Goal: Feedback & Contribution: Contribute content

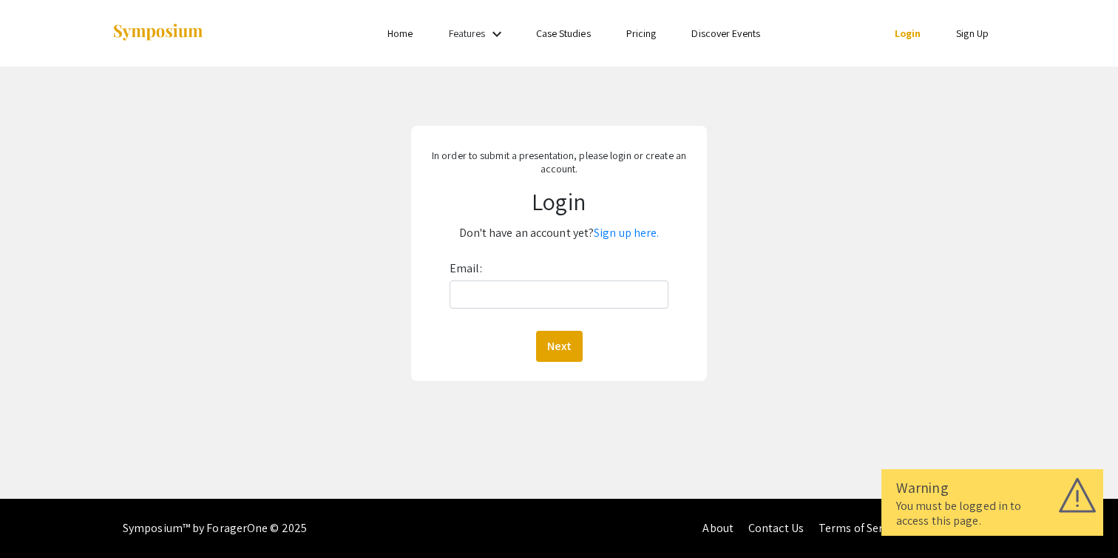
click at [402, 33] on link "Home" at bounding box center [400, 33] width 25 height 13
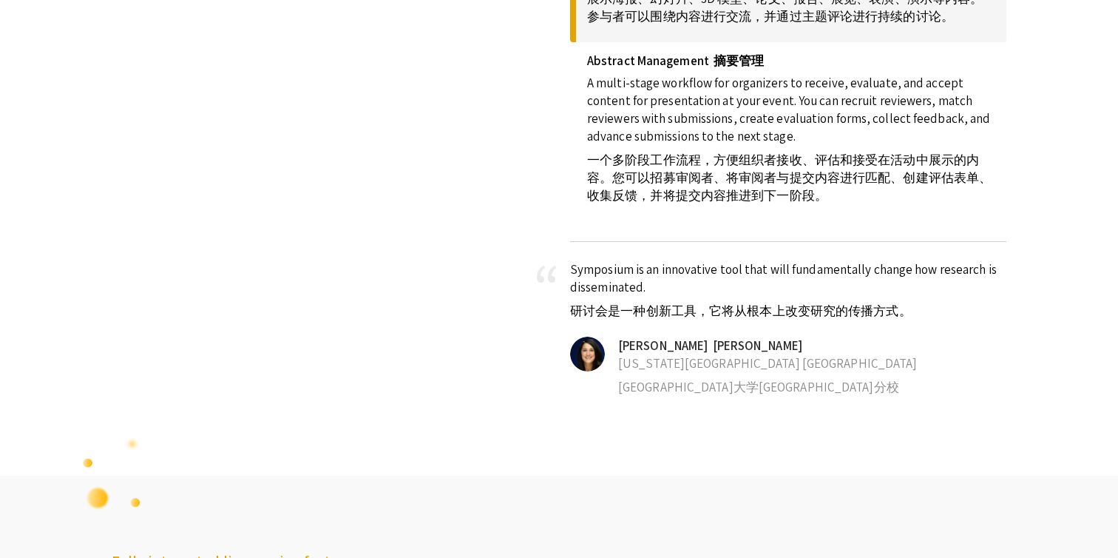
scroll to position [1338, 0]
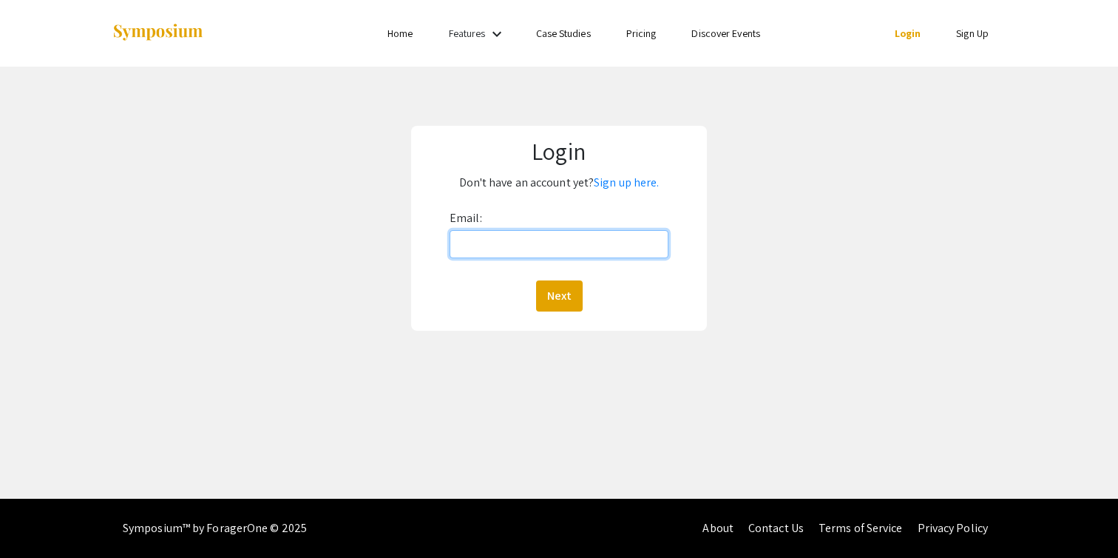
click at [478, 247] on input "Email:" at bounding box center [559, 244] width 219 height 28
type input "zhangenming@sjtu.edu.cn"
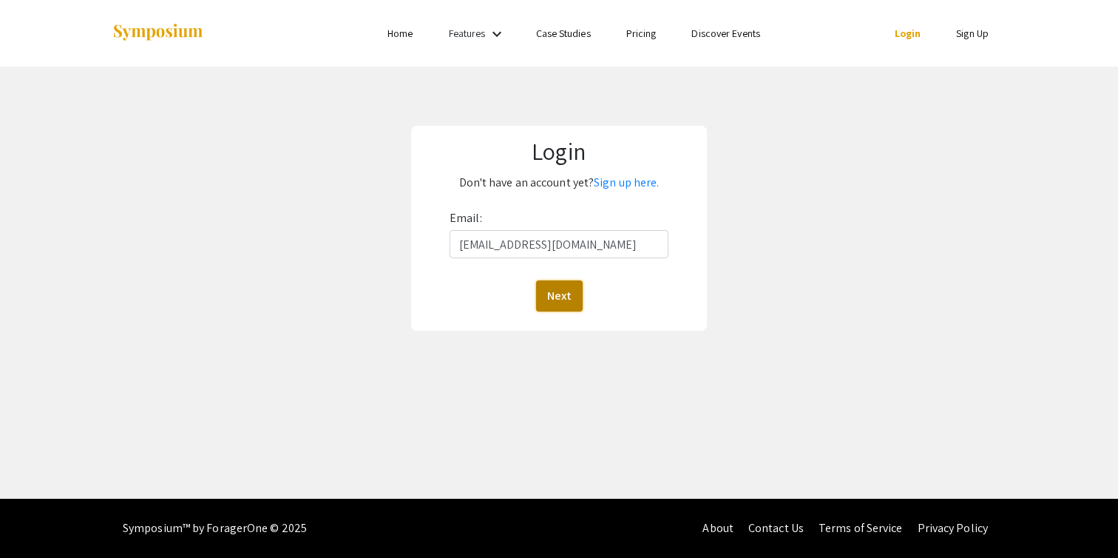
click at [565, 304] on button "Next" at bounding box center [559, 295] width 47 height 31
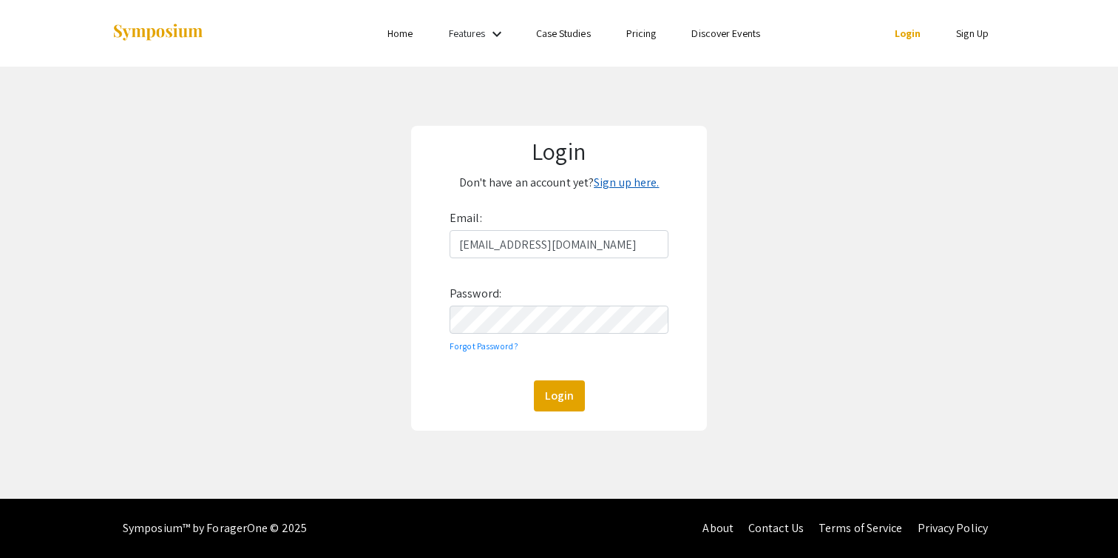
click at [636, 185] on link "Sign up here." at bounding box center [626, 183] width 65 height 16
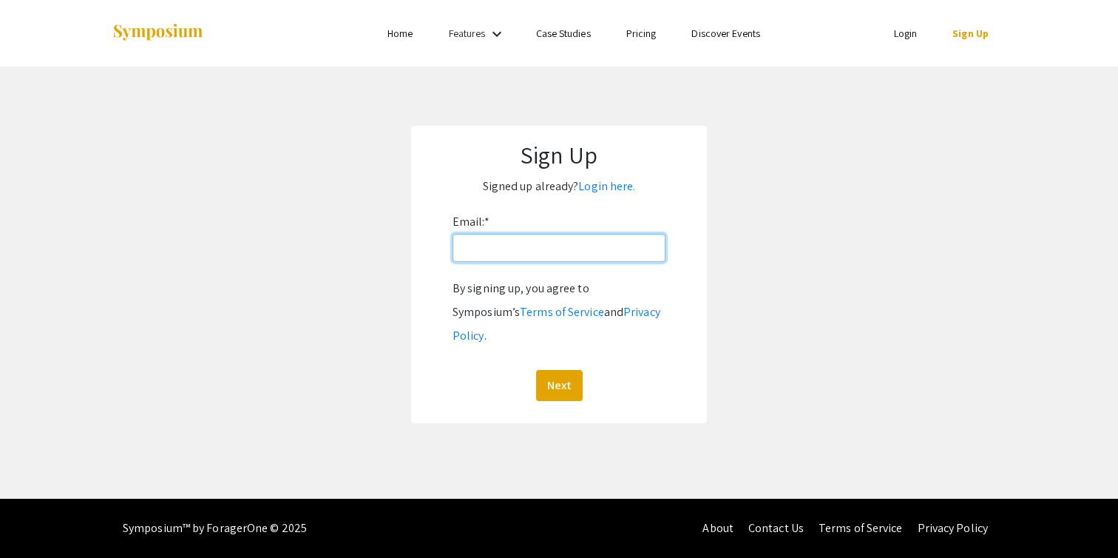
click at [539, 249] on input "Email: *" at bounding box center [559, 248] width 213 height 28
type input "[EMAIL_ADDRESS][DOMAIN_NAME]"
click at [550, 370] on button "Next" at bounding box center [559, 385] width 47 height 31
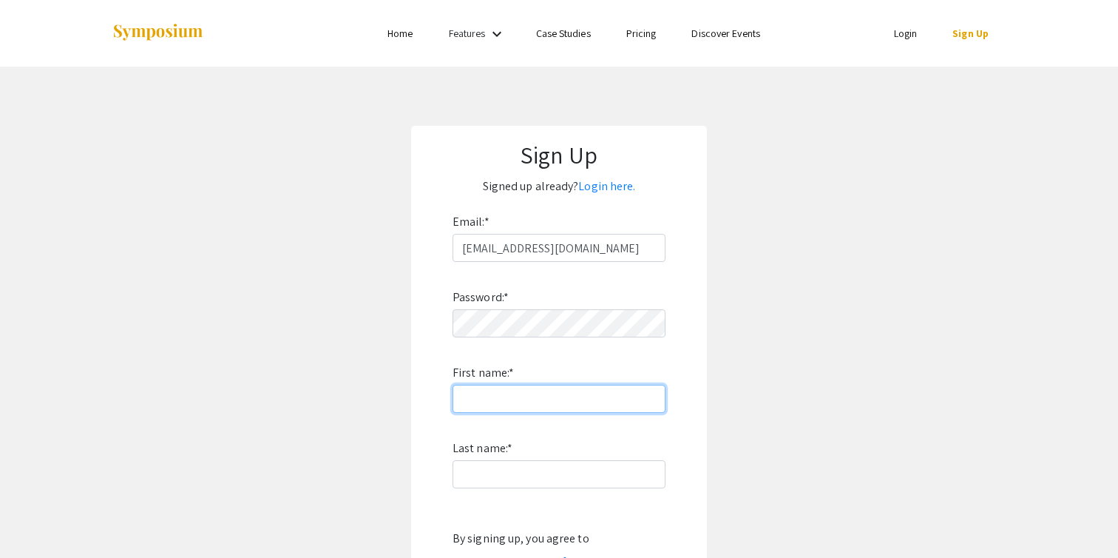
click at [524, 396] on input "First name: *" at bounding box center [559, 399] width 213 height 28
type input "Enming"
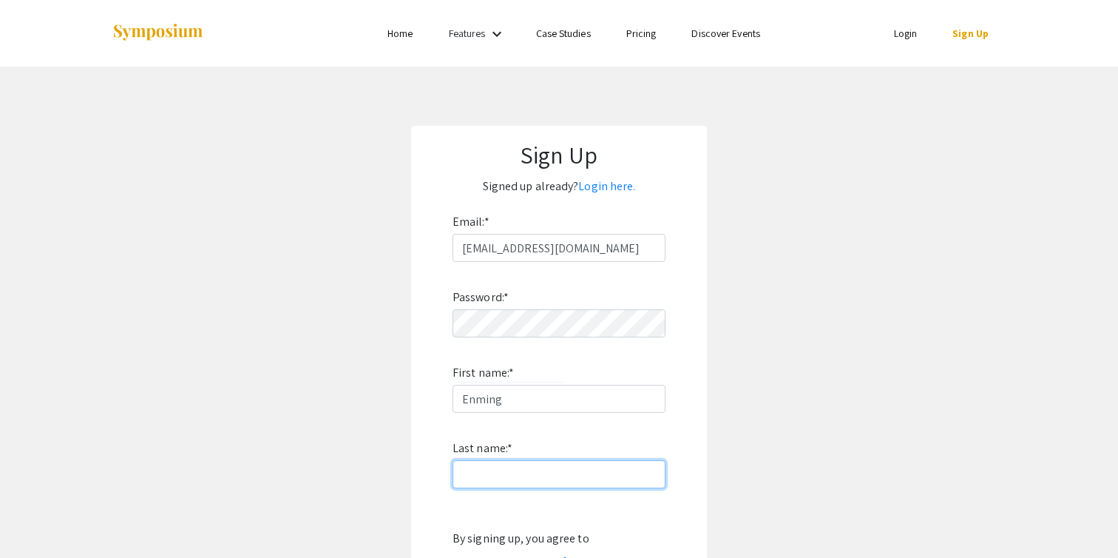
type input "Zhang"
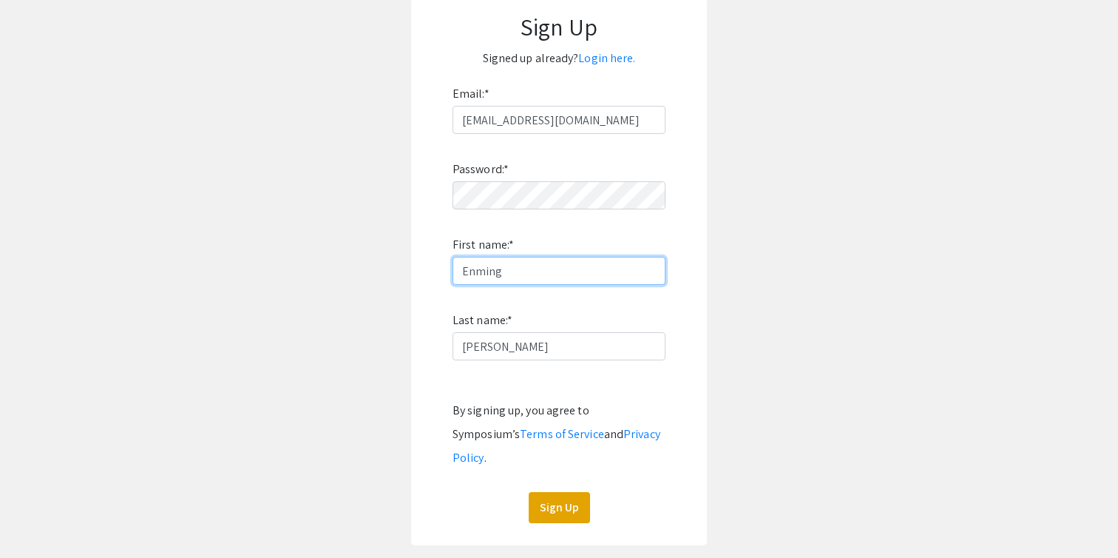
scroll to position [132, 0]
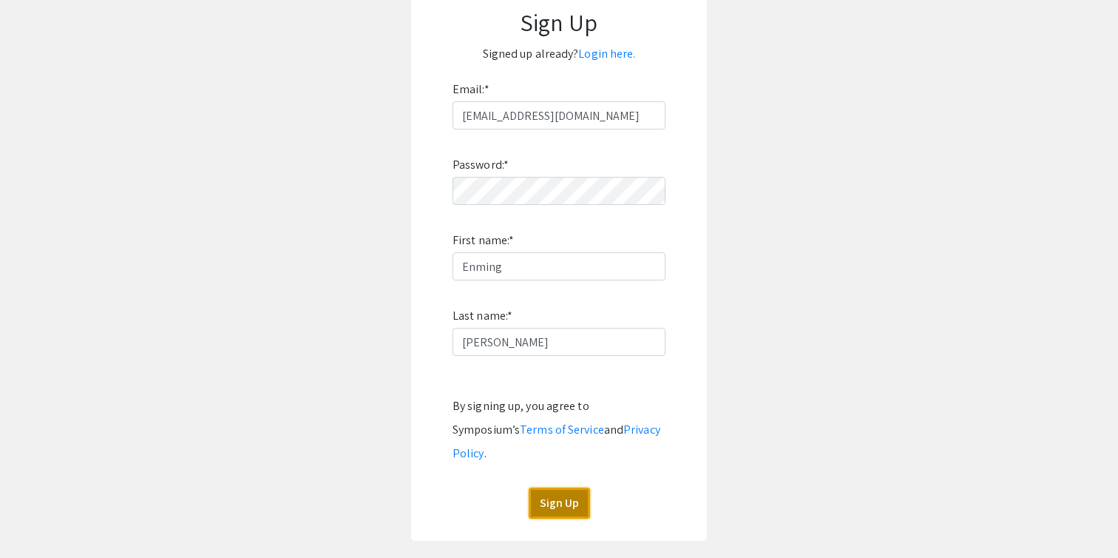
click at [569, 487] on button "Sign Up" at bounding box center [559, 502] width 61 height 31
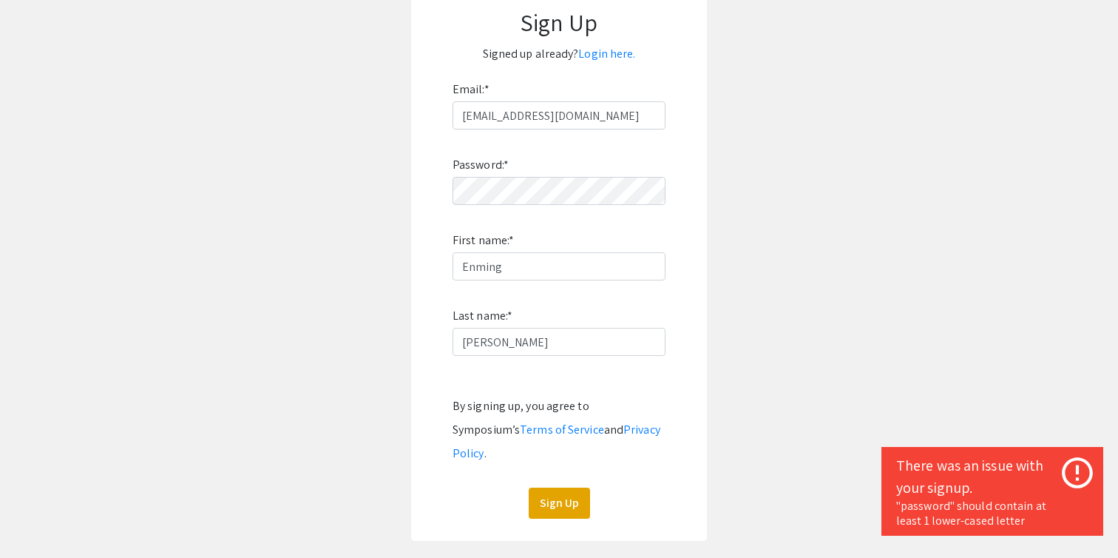
scroll to position [0, 0]
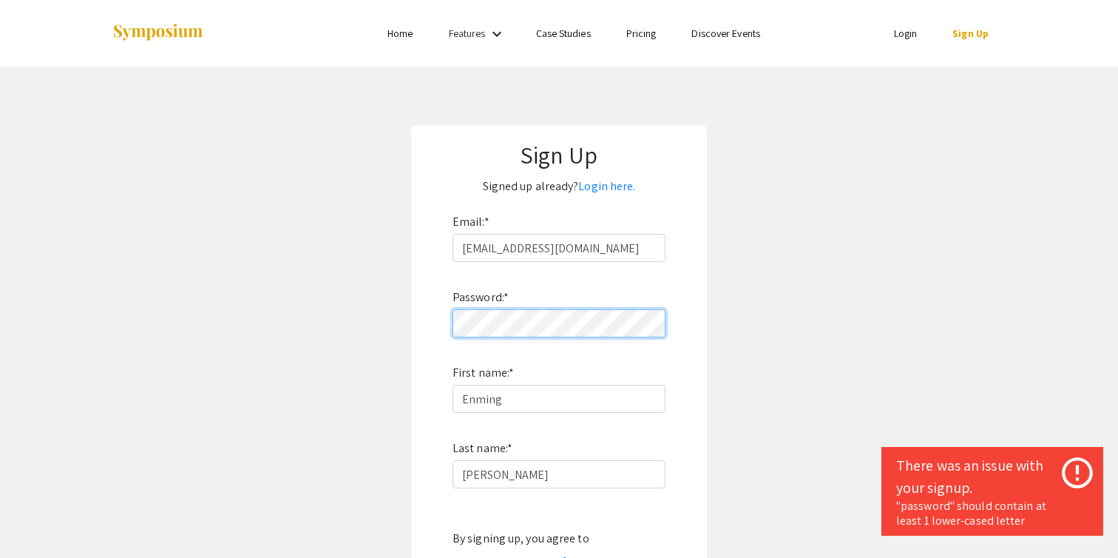
click at [406, 321] on app-signup "Sign Up Signed up already? Login here. Email: * zhangenming@sjtu.edu.cn Passwor…" at bounding box center [559, 399] width 1118 height 547
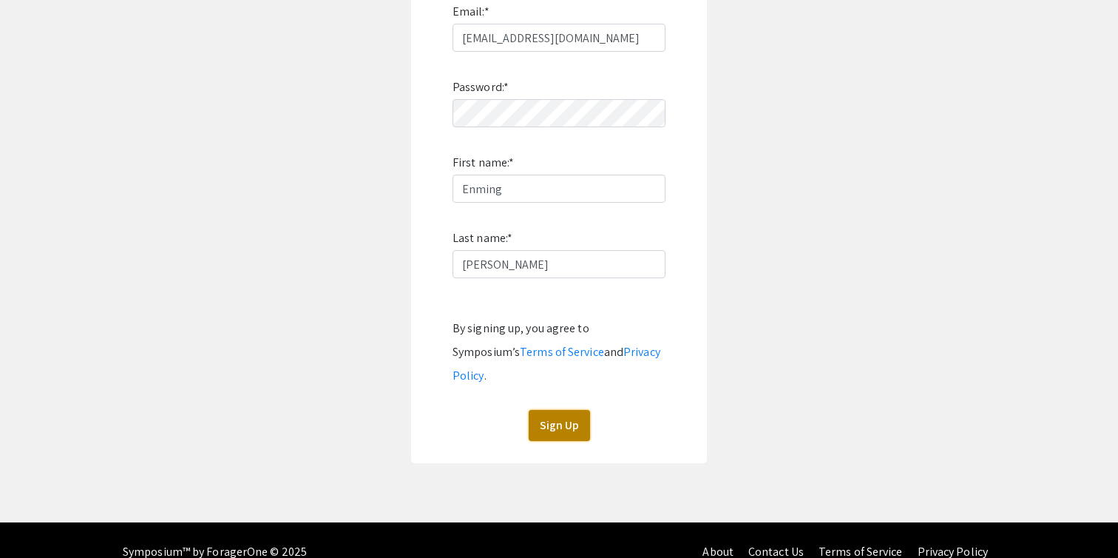
click at [540, 410] on button "Sign Up" at bounding box center [559, 425] width 61 height 31
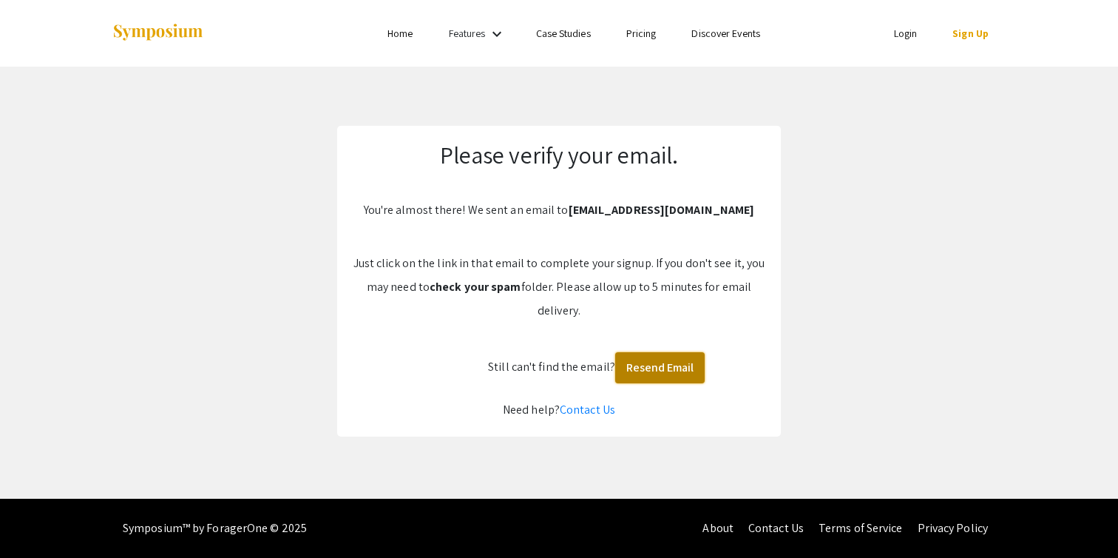
click at [659, 370] on button "Resend Email" at bounding box center [660, 367] width 90 height 31
click at [659, 370] on img at bounding box center [658, 365] width 26 height 26
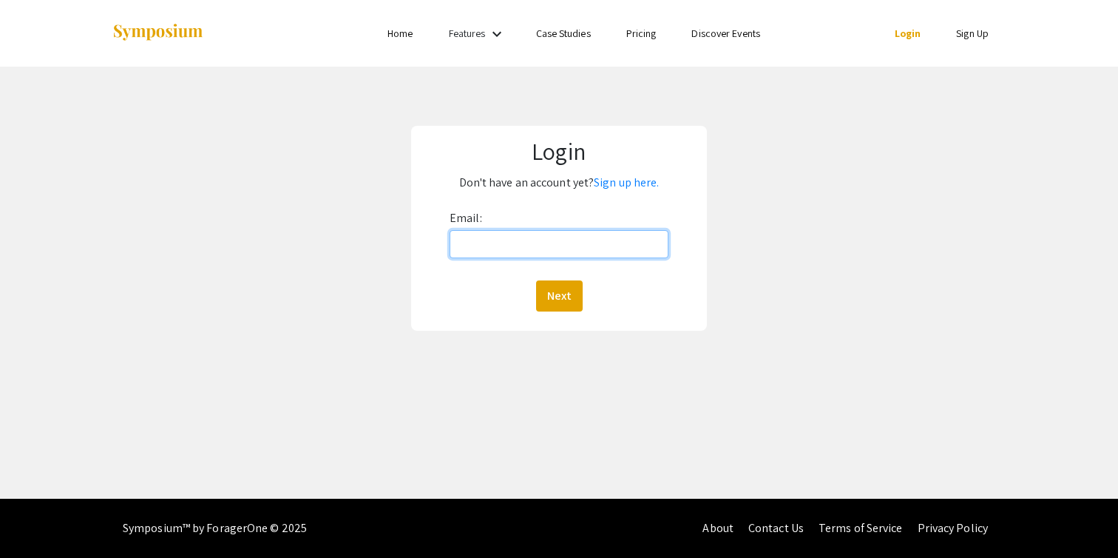
click at [492, 246] on input "Email:" at bounding box center [559, 244] width 219 height 28
type input "[EMAIL_ADDRESS][DOMAIN_NAME]"
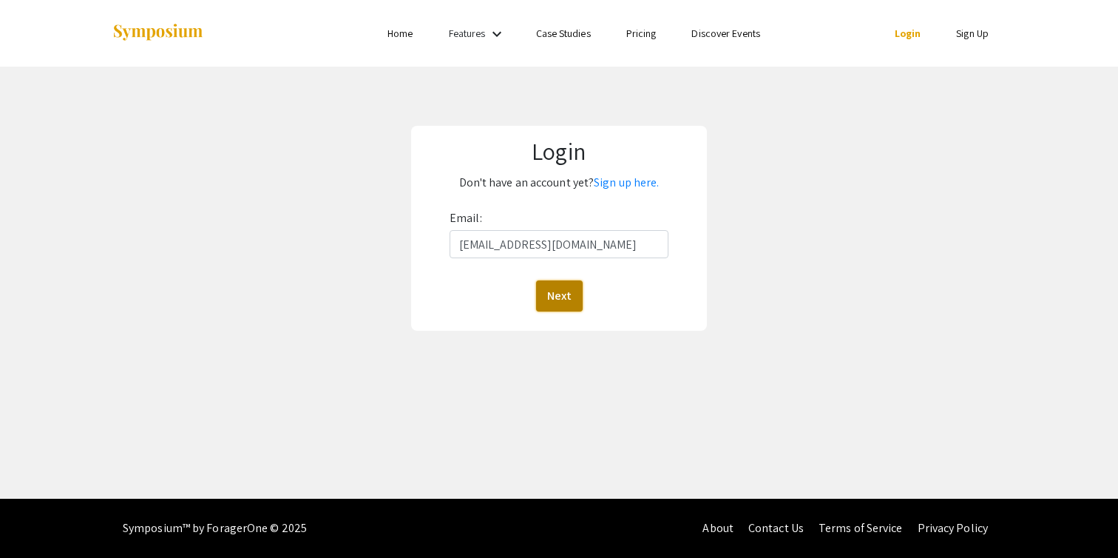
click at [561, 294] on button "Next" at bounding box center [559, 295] width 47 height 31
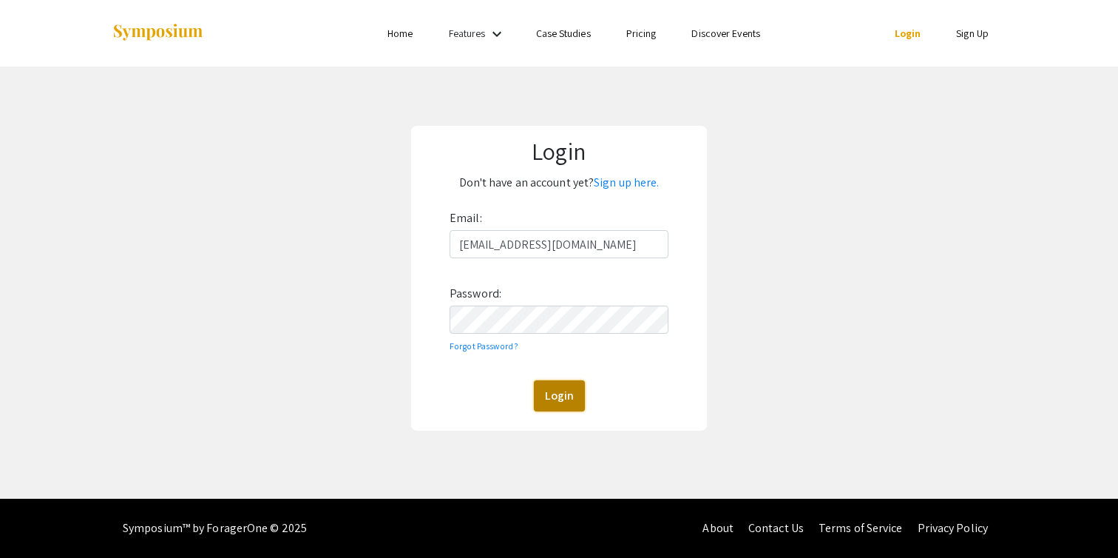
click at [556, 406] on button "Login" at bounding box center [559, 395] width 51 height 31
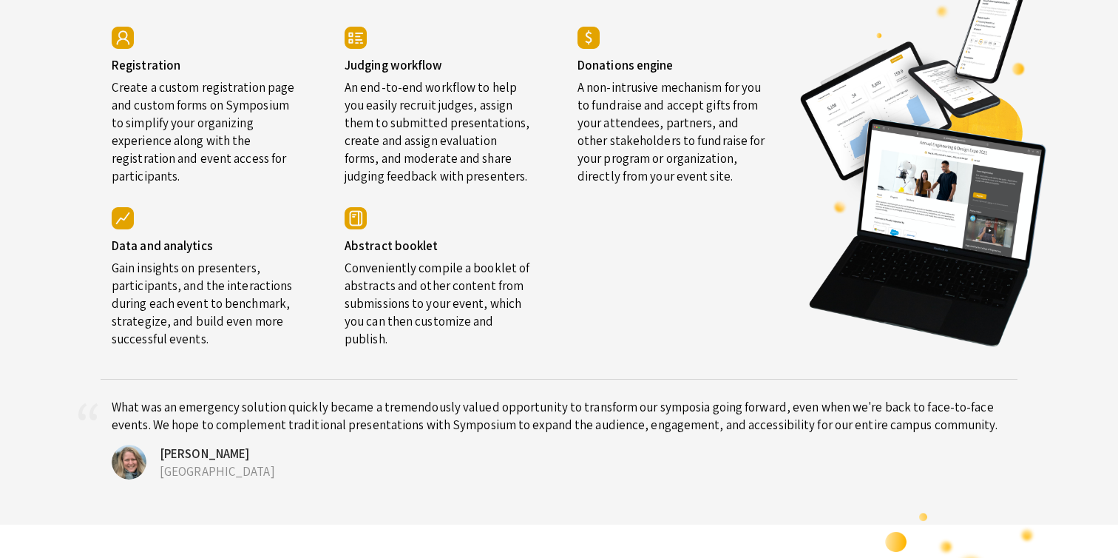
scroll to position [2712, 0]
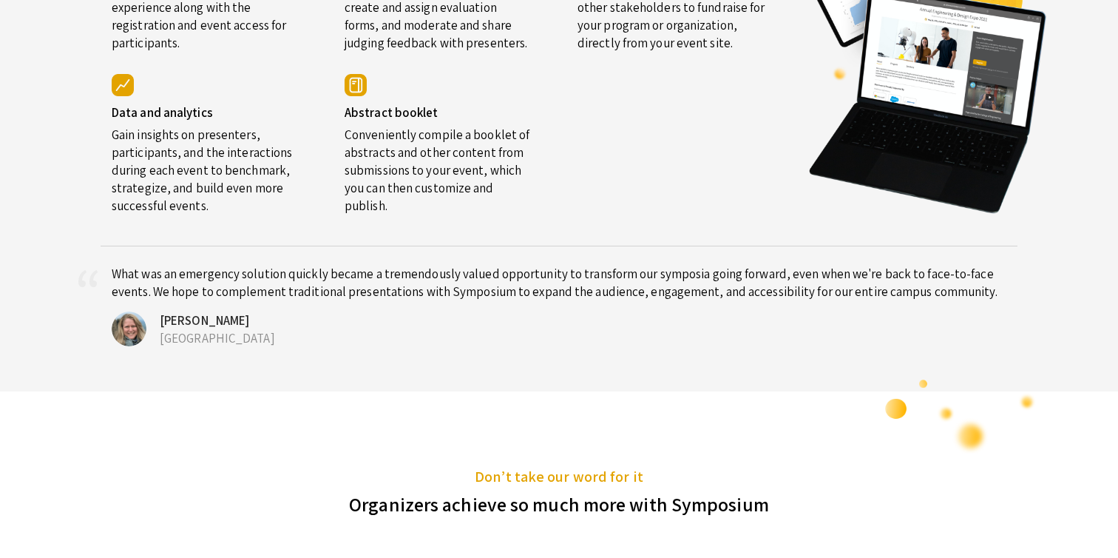
click at [357, 96] on img at bounding box center [356, 85] width 22 height 22
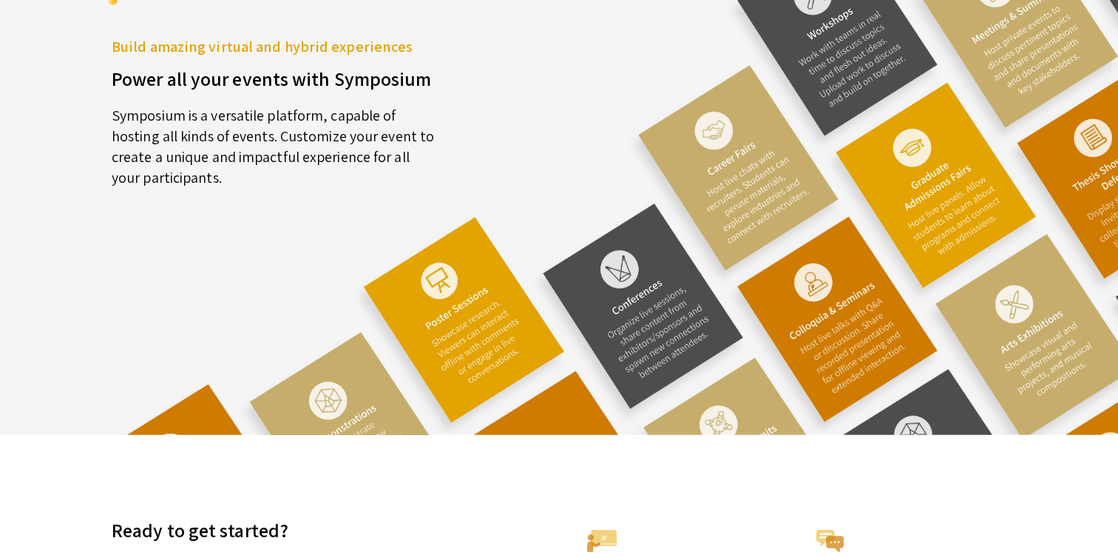
scroll to position [4120, 0]
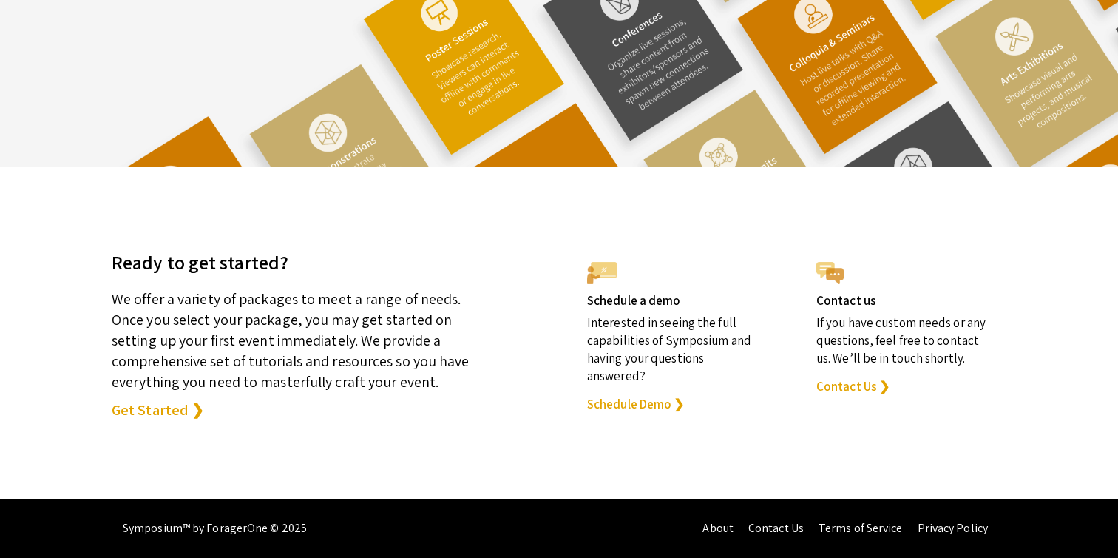
click at [141, 415] on link "Get Started ❯" at bounding box center [158, 409] width 92 height 21
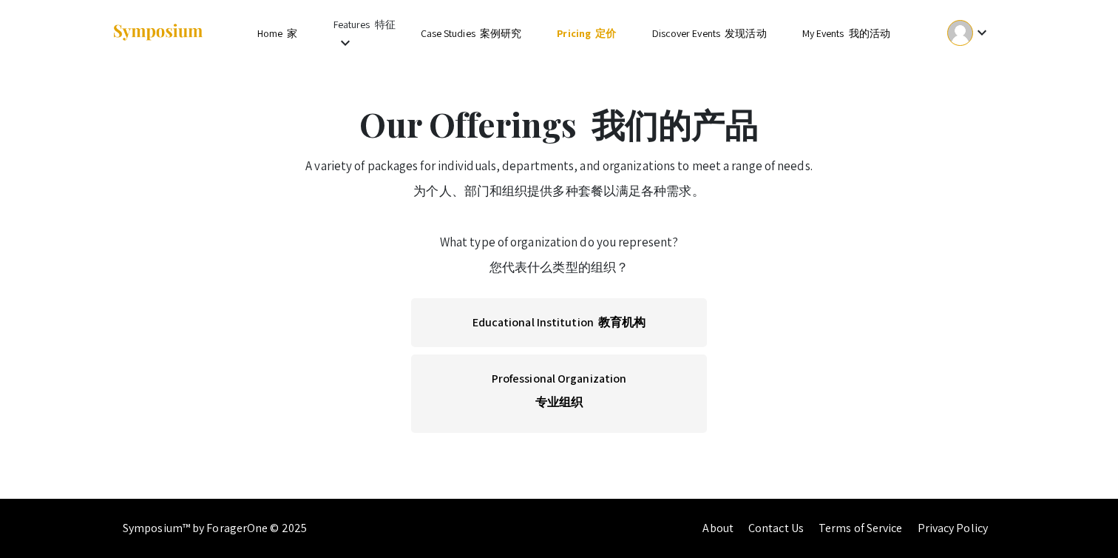
click at [706, 30] on link "Discover Events 发现活动" at bounding box center [709, 34] width 115 height 15
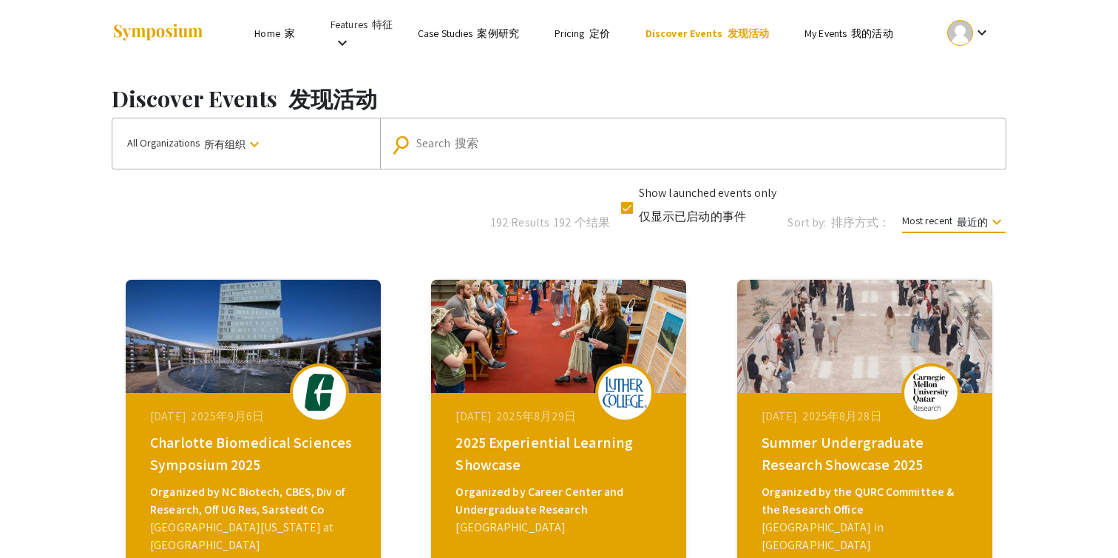
scroll to position [31, 0]
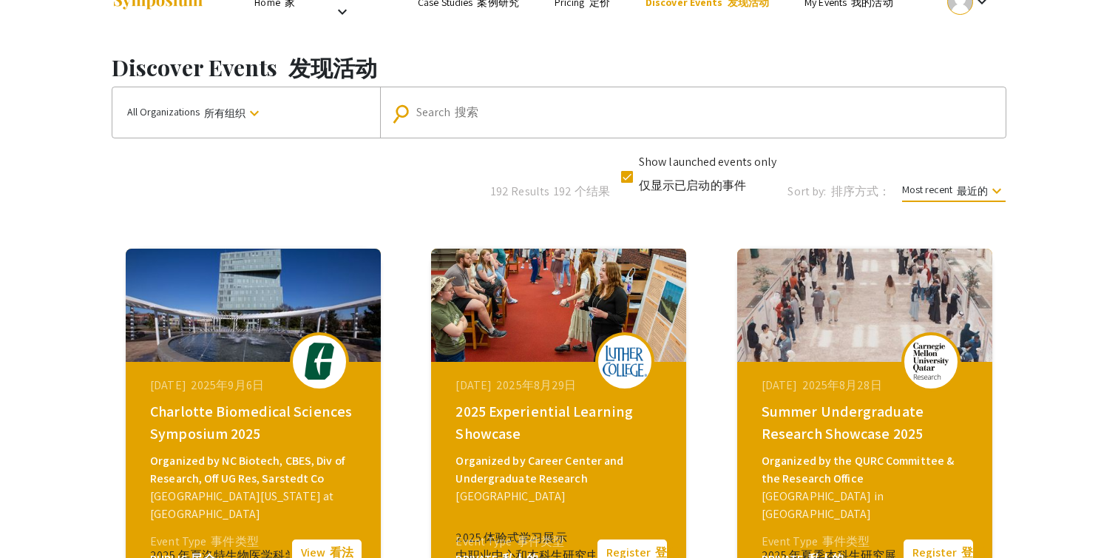
click at [533, 123] on div "Search 搜索" at bounding box center [701, 113] width 570 height 24
type input "b"
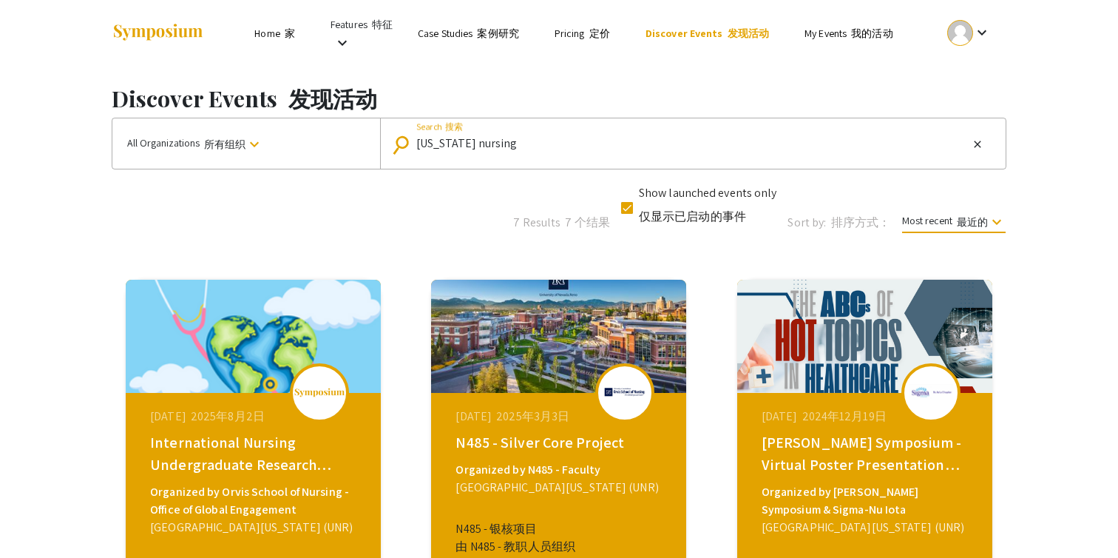
type input "nevada nursing"
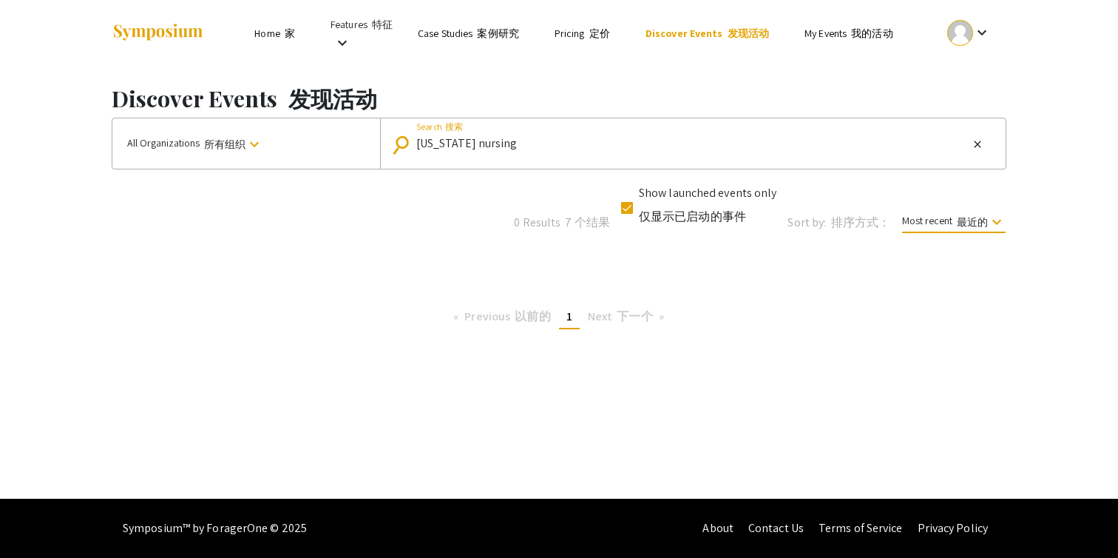
click at [636, 209] on label "Show launched events only 仅显示已启动的事件" at bounding box center [699, 207] width 156 height 47
click at [627, 214] on input "Show launched events only 仅显示已启动的事件" at bounding box center [627, 214] width 1 height 1
checkbox input "false"
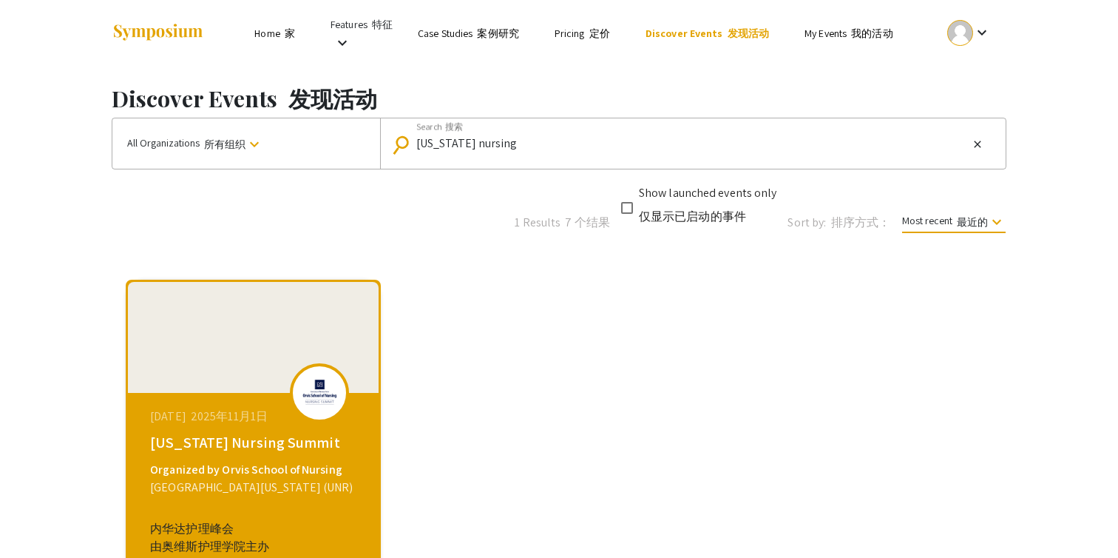
click at [269, 447] on div "[US_STATE] Nursing Summit" at bounding box center [255, 442] width 210 height 22
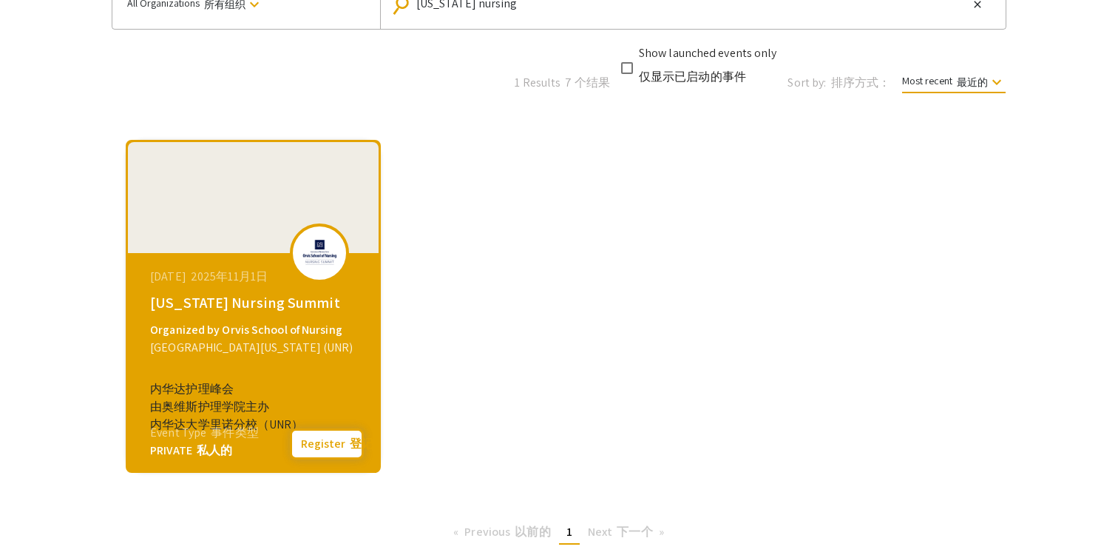
scroll to position [144, 0]
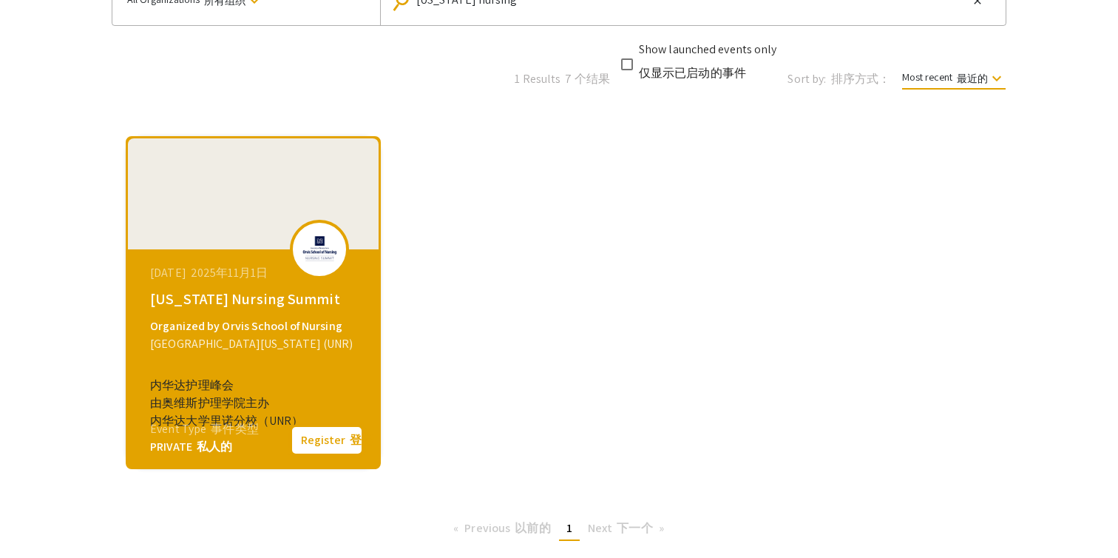
click at [314, 437] on button "Register 登记" at bounding box center [327, 440] width 74 height 31
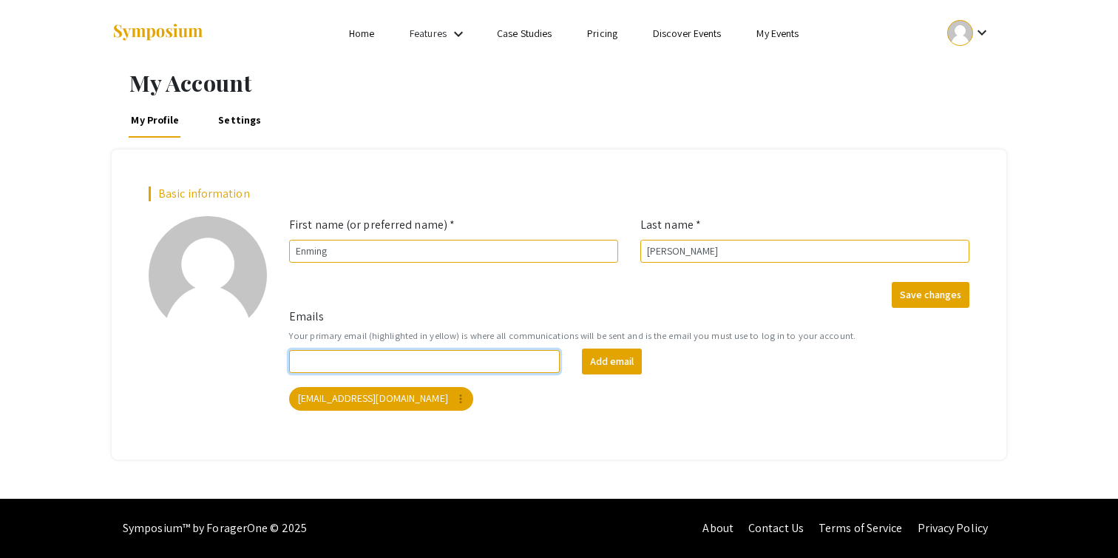
click at [462, 356] on input "Emails" at bounding box center [424, 361] width 271 height 23
type input "[EMAIL_ADDRESS][DOMAIN_NAME]"
click at [615, 358] on button "Add email" at bounding box center [612, 361] width 60 height 26
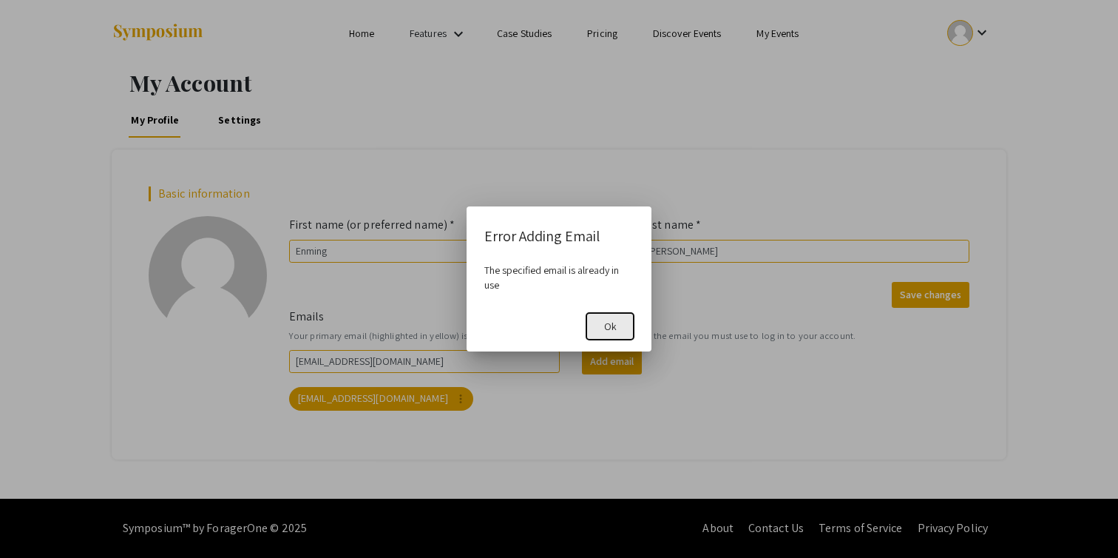
click at [610, 328] on span "Ok" at bounding box center [610, 326] width 13 height 13
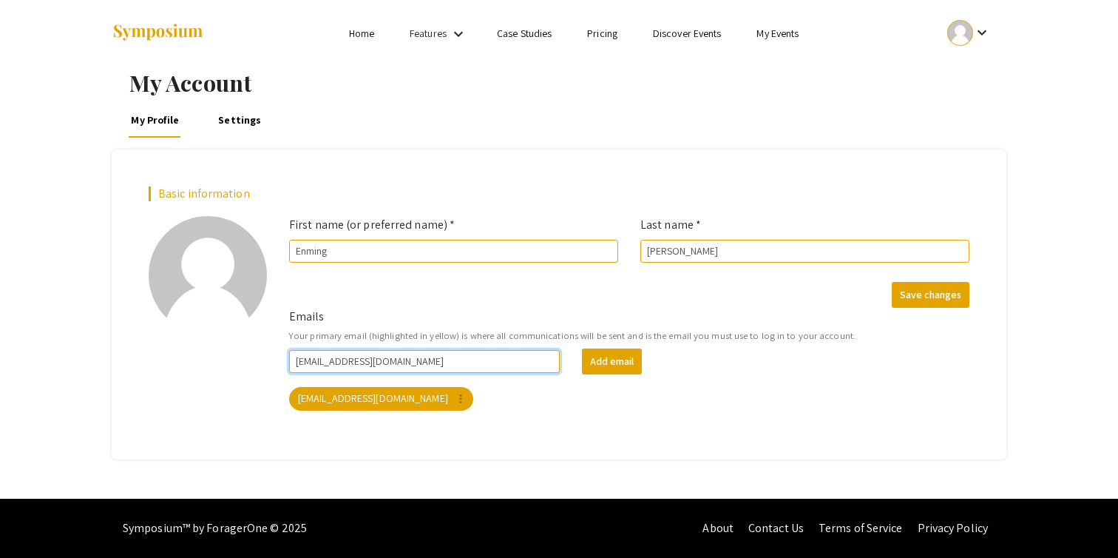
click at [477, 354] on input "zhangenming@sjtu.edu.cn" at bounding box center [424, 361] width 271 height 23
drag, startPoint x: 481, startPoint y: 359, endPoint x: 181, endPoint y: 359, distance: 299.6
click at [181, 359] on div "Basic information add_a_photo Click to update profile photo First name (or pref…" at bounding box center [559, 303] width 843 height 235
click at [559, 474] on div "My Account My Profile Settings Basic information add_a_photo Click to update pr…" at bounding box center [559, 283] width 1118 height 432
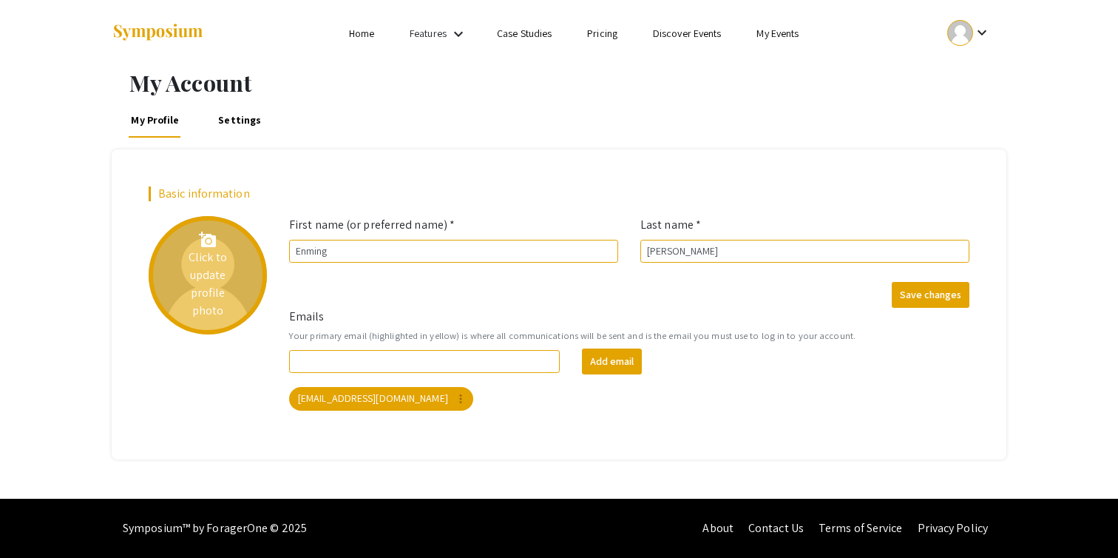
click at [214, 299] on div "add_a_photo Click to update profile photo" at bounding box center [208, 275] width 118 height 118
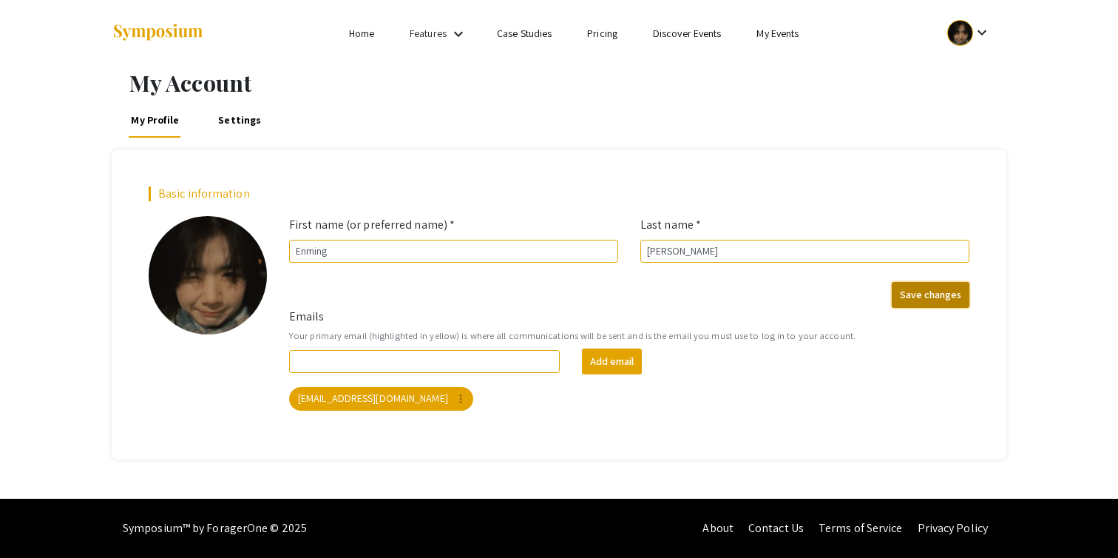
click at [917, 290] on button "Save changes" at bounding box center [931, 295] width 78 height 26
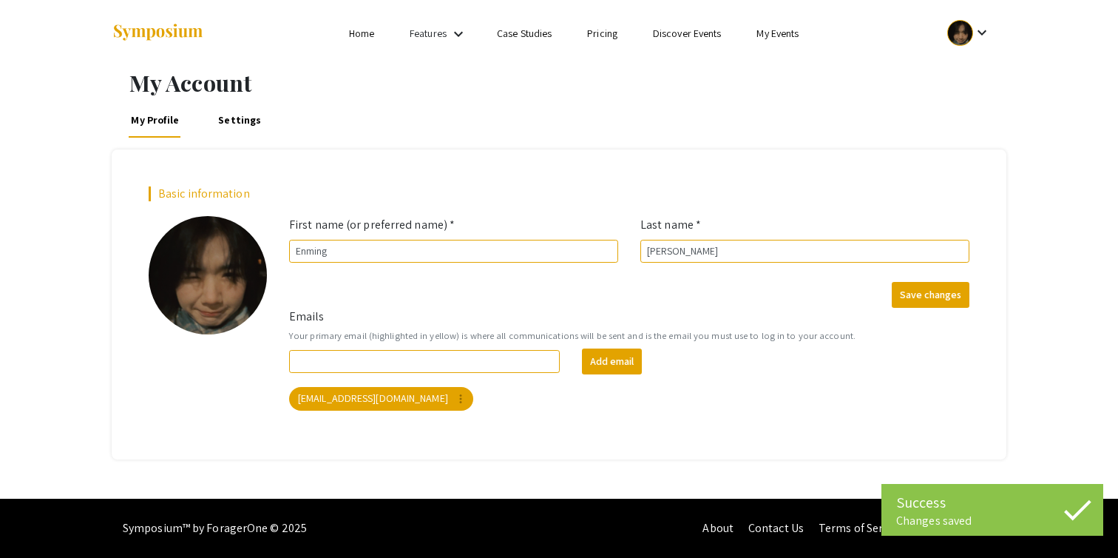
click at [823, 160] on div "Basic information add_a_photo Click to update profile photo First name (or pref…" at bounding box center [559, 303] width 895 height 309
click at [228, 119] on link "Settings" at bounding box center [240, 120] width 48 height 36
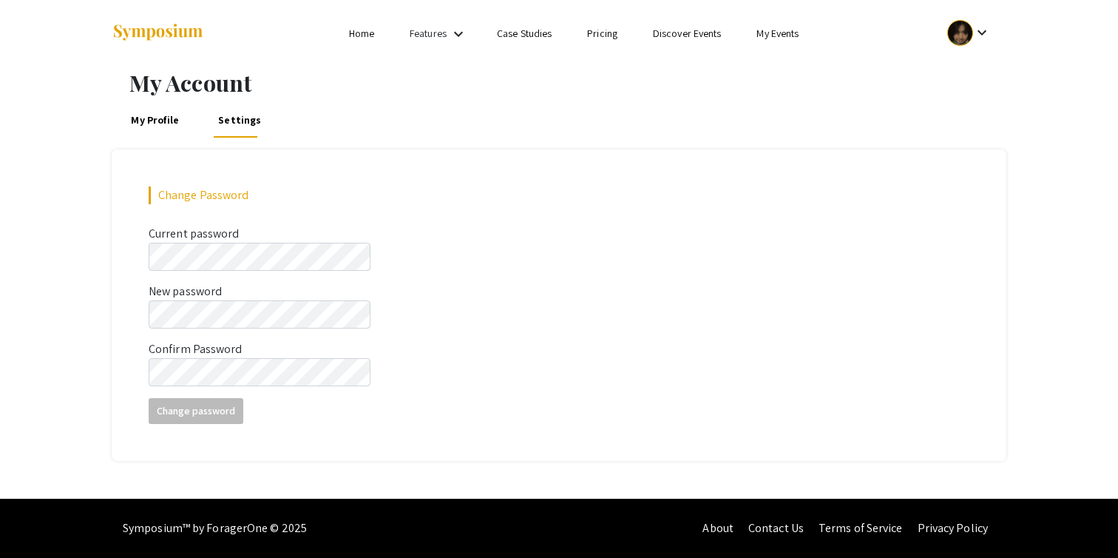
click at [433, 33] on link "Features" at bounding box center [428, 33] width 37 height 13
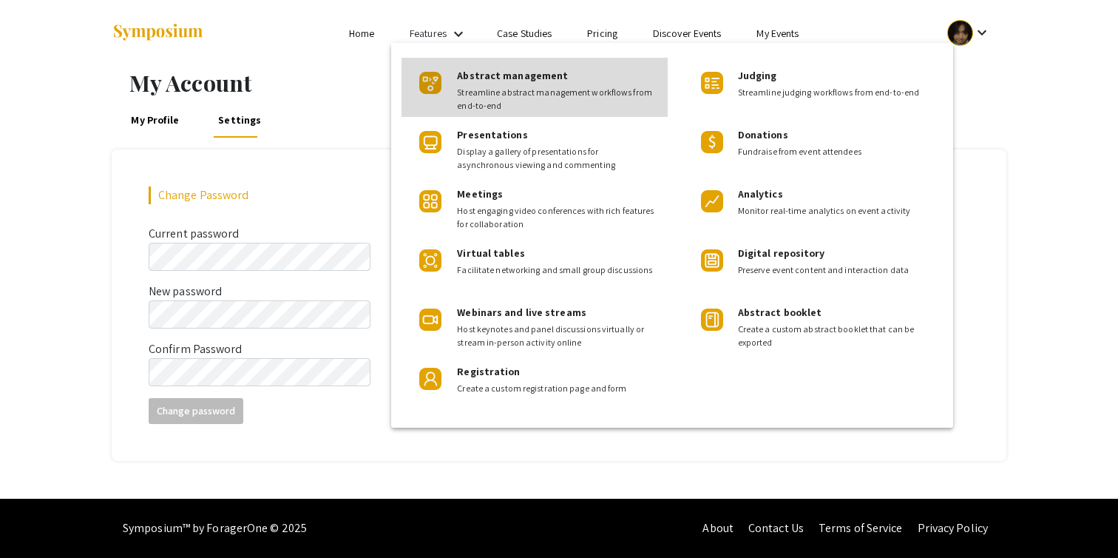
click at [465, 74] on span "Abstract management" at bounding box center [512, 75] width 111 height 13
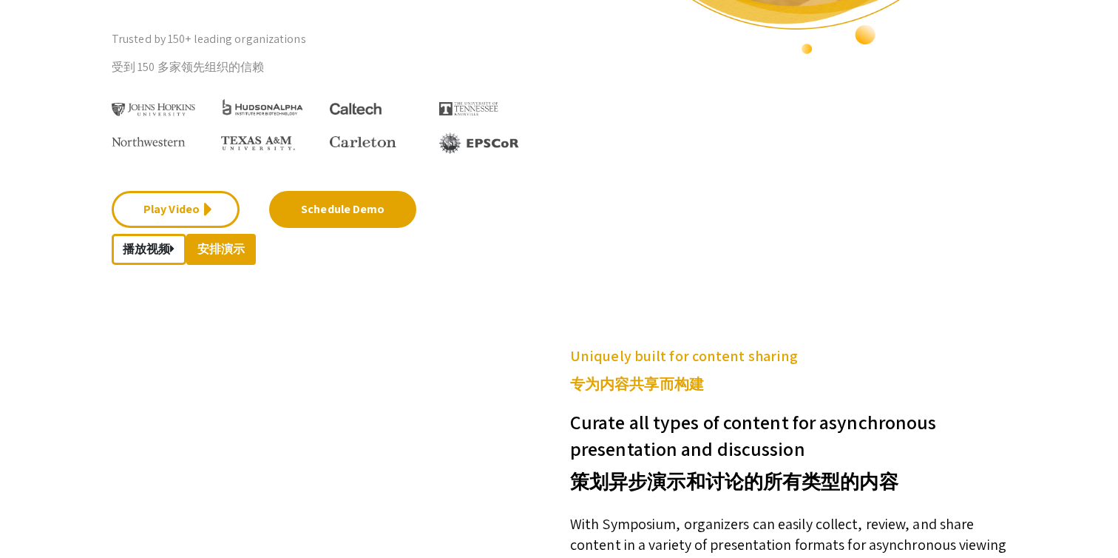
scroll to position [220, 0]
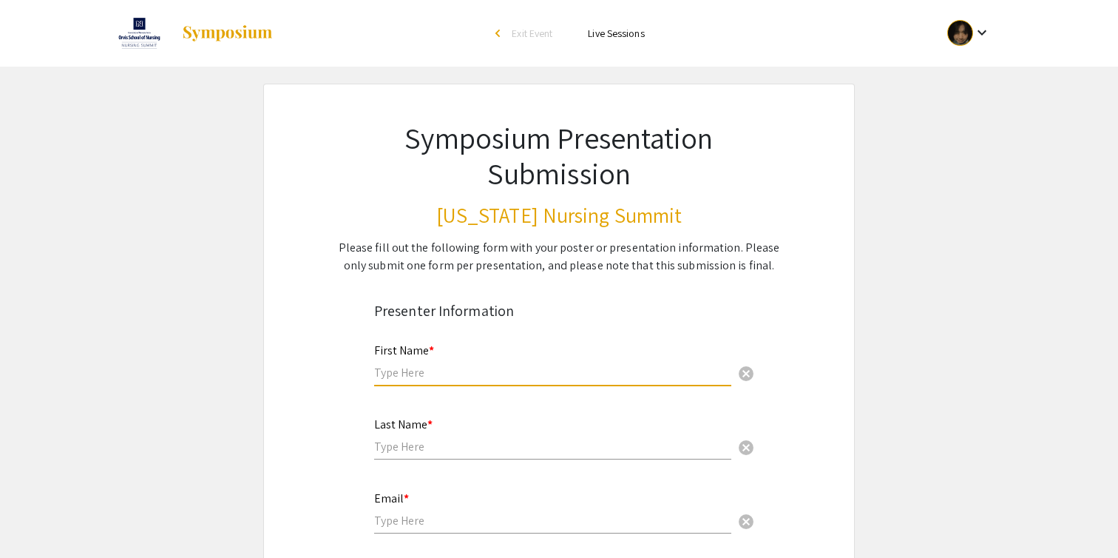
click at [456, 374] on input "text" at bounding box center [552, 373] width 357 height 16
type input "Enming"
type input "Zhang"
type input "z5680202@ad.unsw.edu.au"
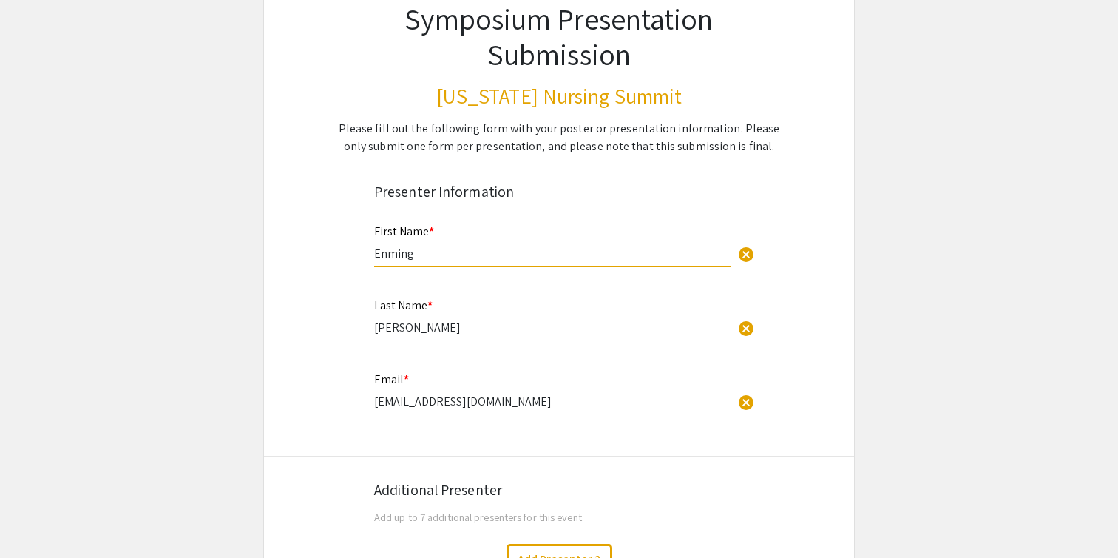
scroll to position [133, 0]
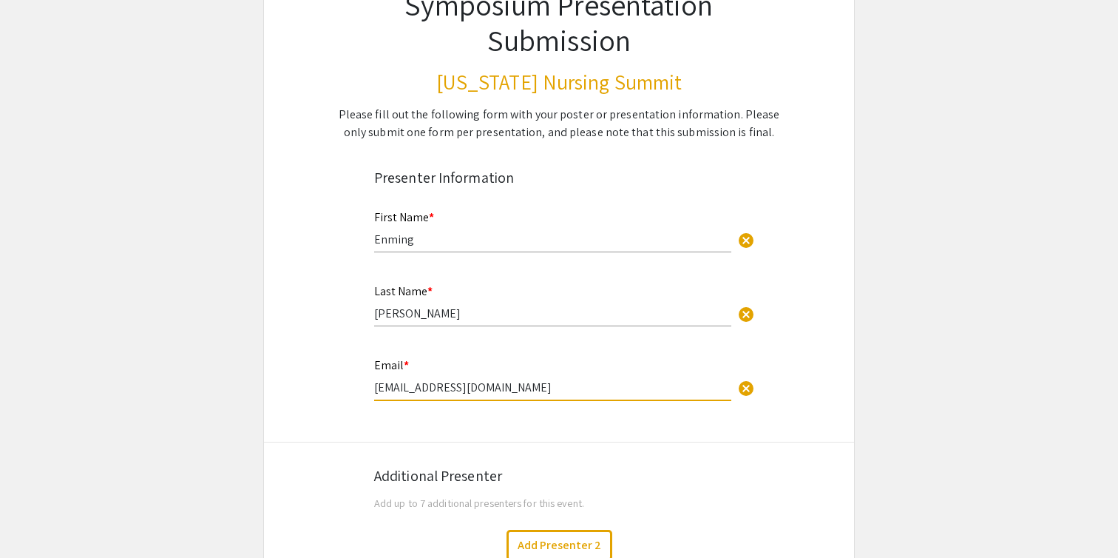
drag, startPoint x: 534, startPoint y: 388, endPoint x: 352, endPoint y: 388, distance: 182.0
type input "zhangenming@sjtu.edu.cn"
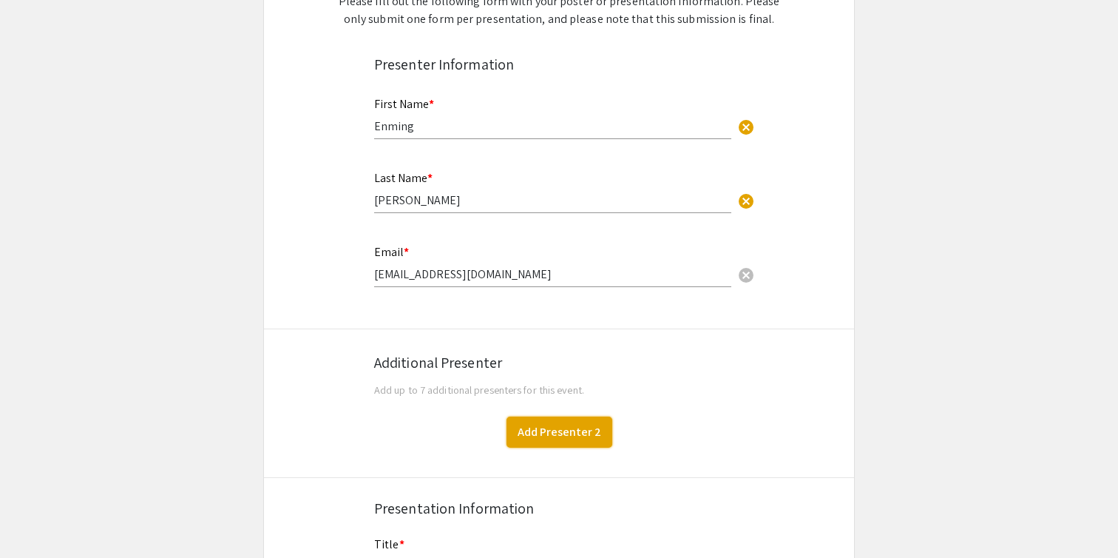
click at [541, 439] on button "Add Presenter 2" at bounding box center [560, 431] width 106 height 31
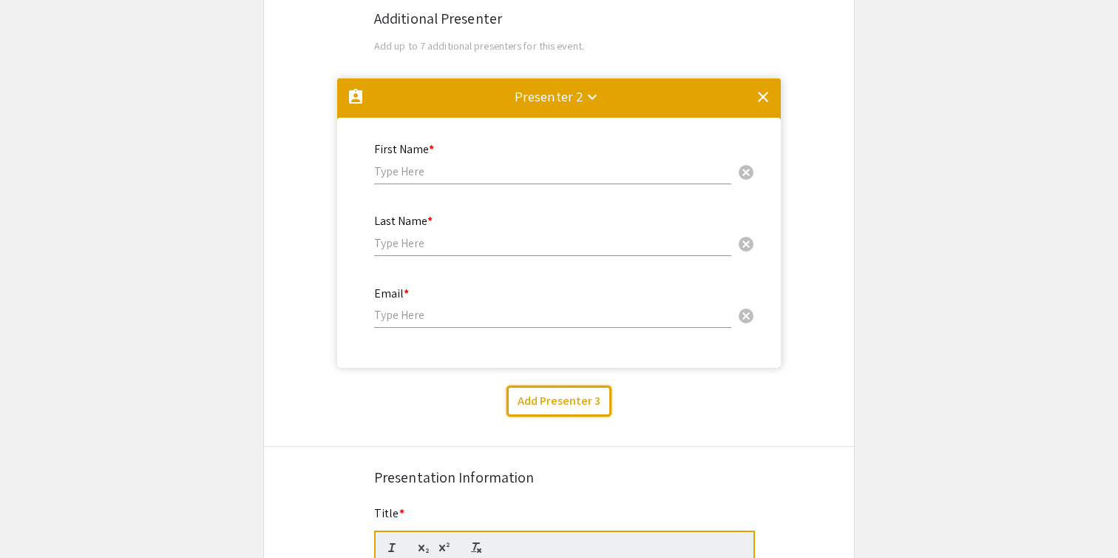
scroll to position [592, 0]
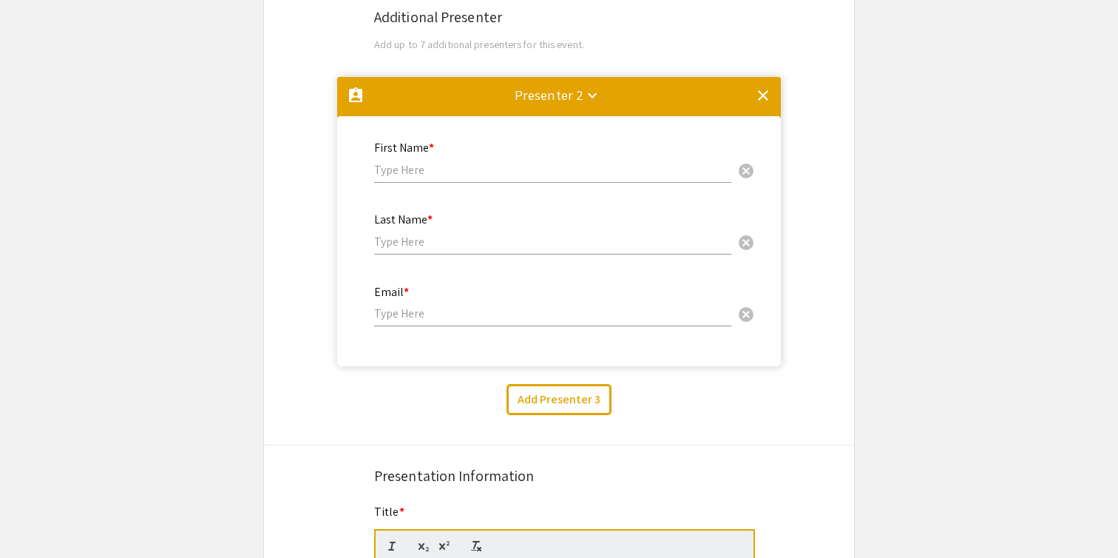
click at [433, 165] on input "text" at bounding box center [552, 170] width 357 height 16
type input "Qiong"
click at [422, 245] on input "text" at bounding box center [552, 242] width 357 height 16
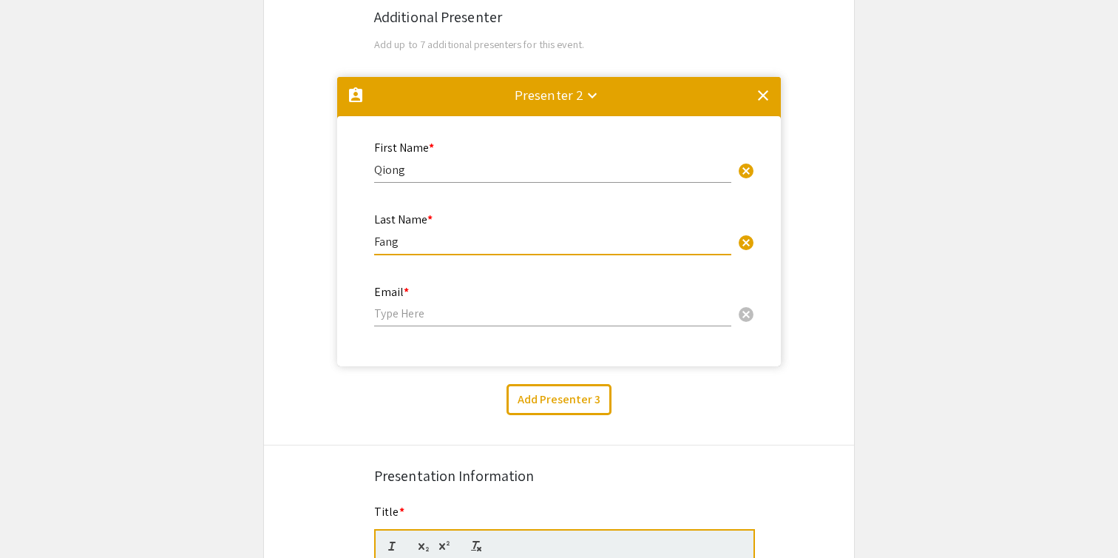
type input "Fang"
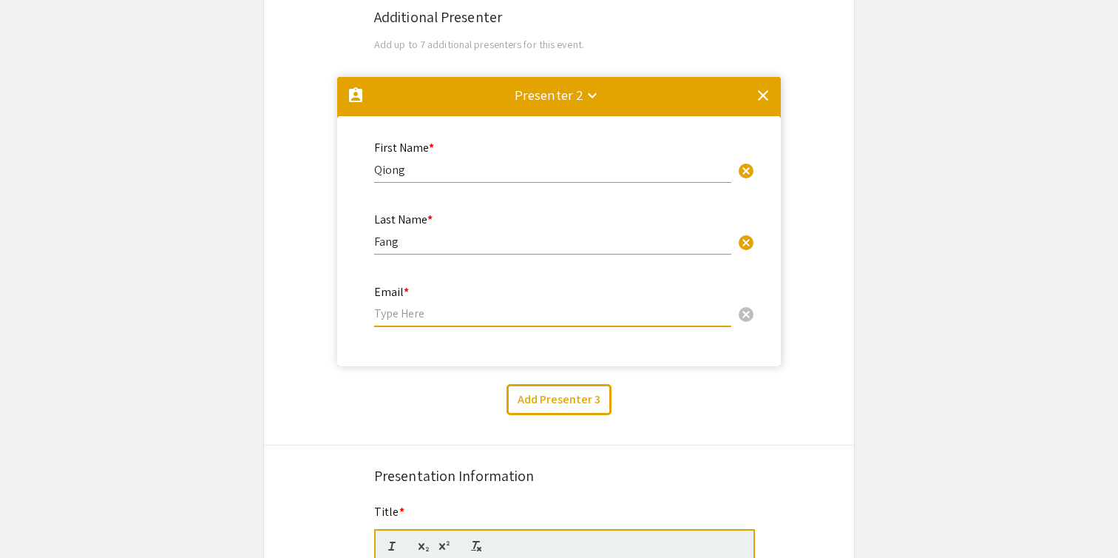
click at [414, 312] on input "email" at bounding box center [552, 313] width 357 height 16
paste input "jonesfang@sjtu.edu.cn"
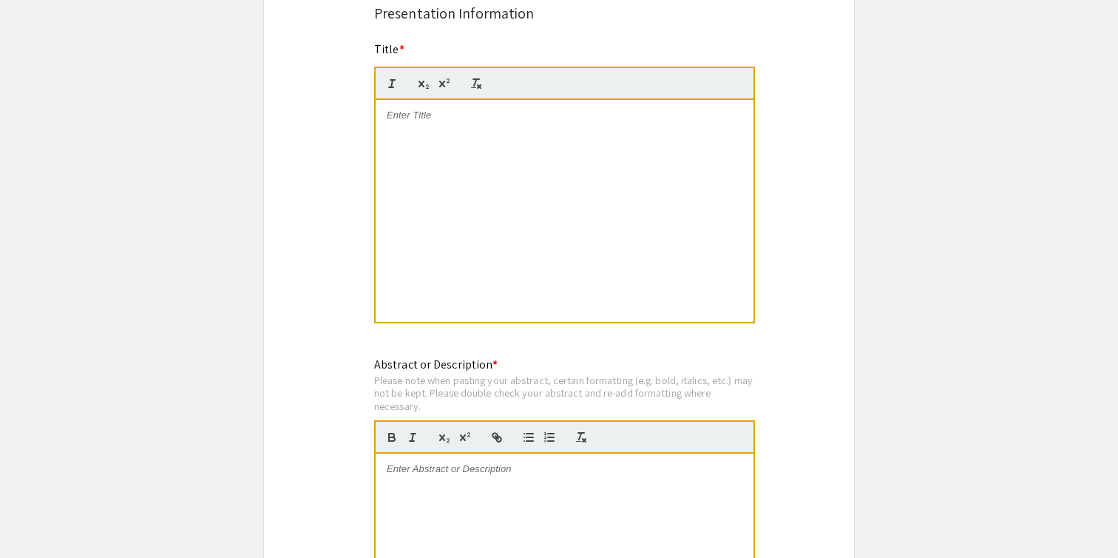
scroll to position [1058, 0]
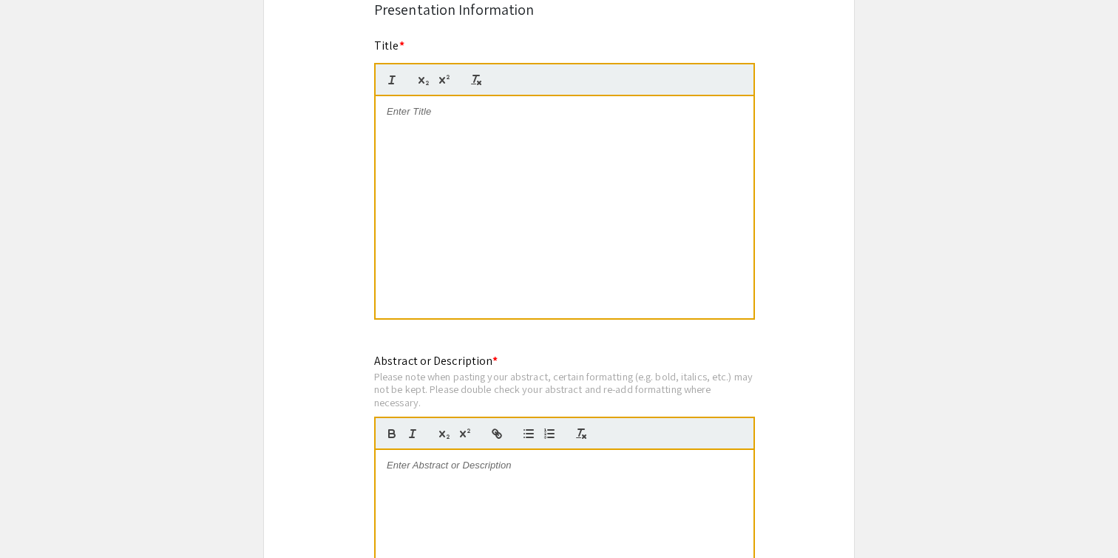
type input "jonesfang@sjtu.edu.cn"
click at [518, 180] on div at bounding box center [565, 207] width 378 height 222
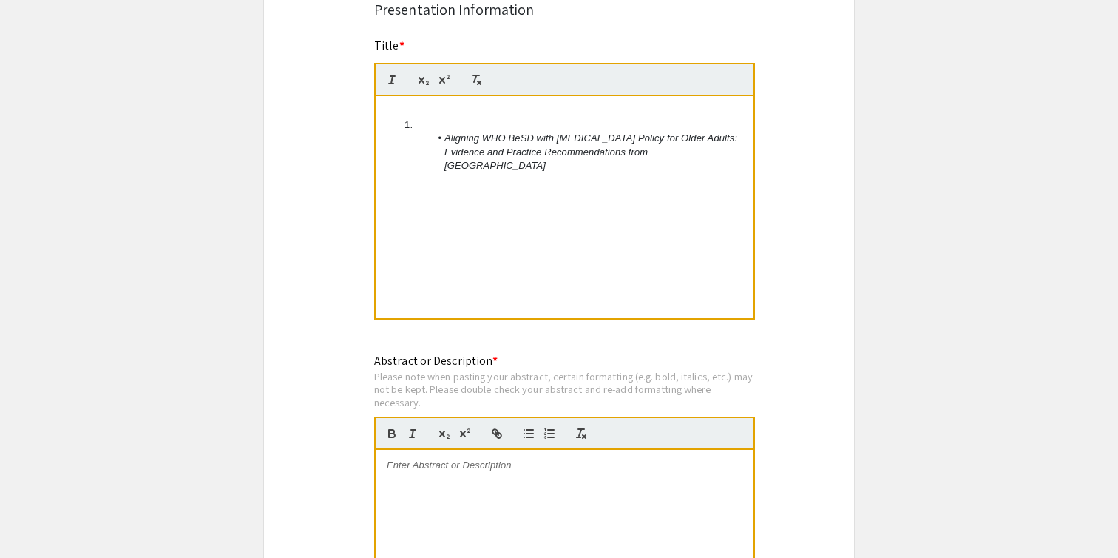
click at [441, 136] on li "Aligning WHO BeSD with [MEDICAL_DATA] Policy for Older Adults: Evidence and Pra…" at bounding box center [573, 152] width 342 height 41
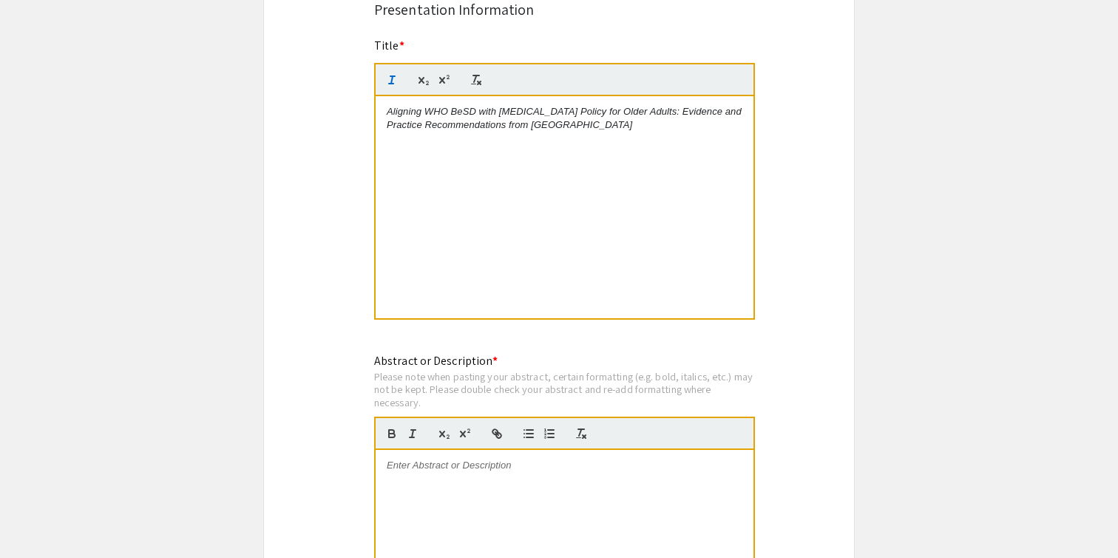
click at [513, 490] on div at bounding box center [565, 561] width 378 height 222
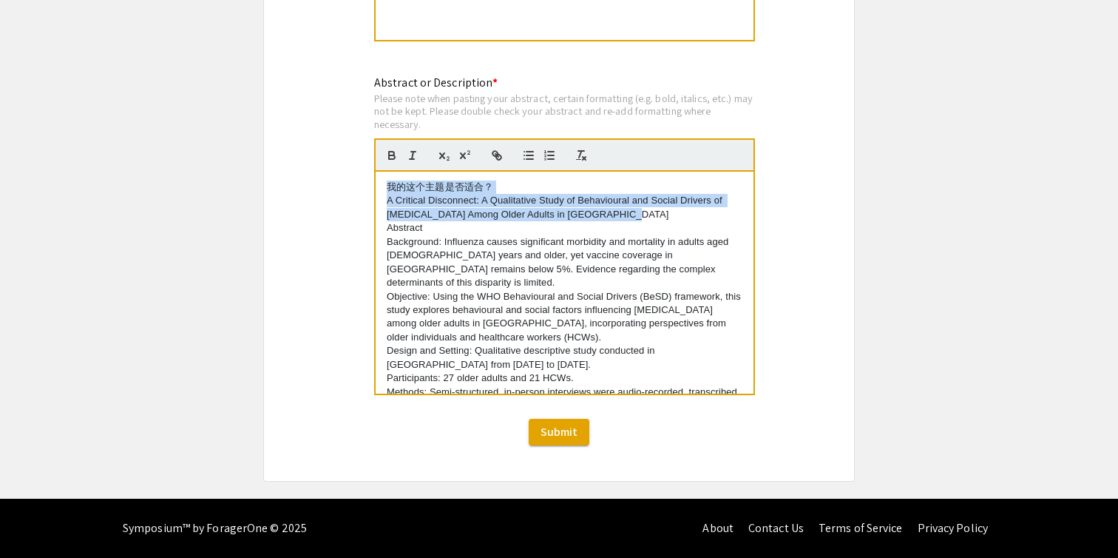
drag, startPoint x: 635, startPoint y: 216, endPoint x: 340, endPoint y: 178, distance: 297.6
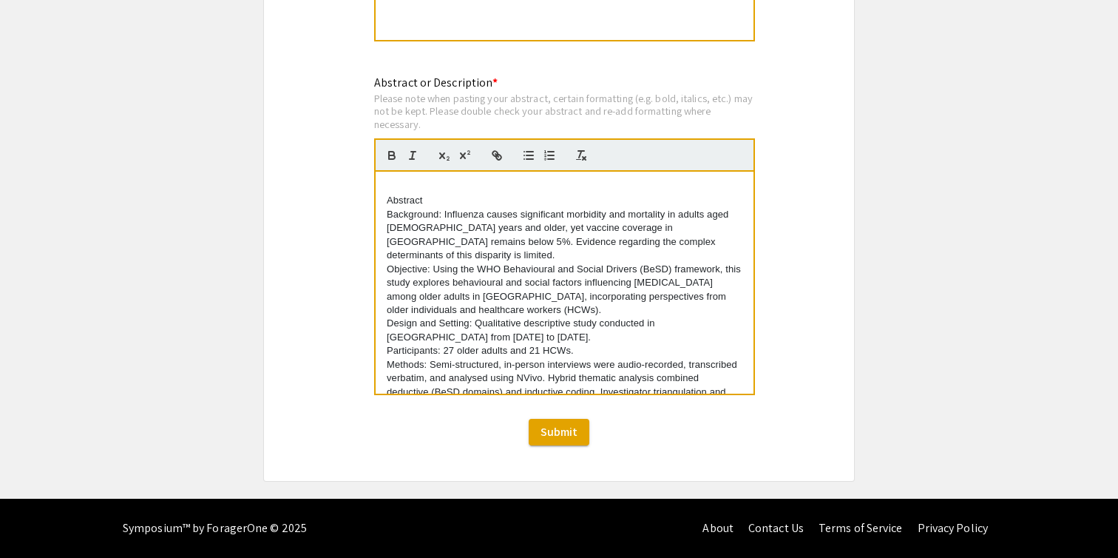
drag, startPoint x: 442, startPoint y: 200, endPoint x: 377, endPoint y: 175, distance: 70.5
click at [377, 175] on div "Abstract Background: Influenza causes significant morbidity and mortality in ad…" at bounding box center [565, 283] width 378 height 222
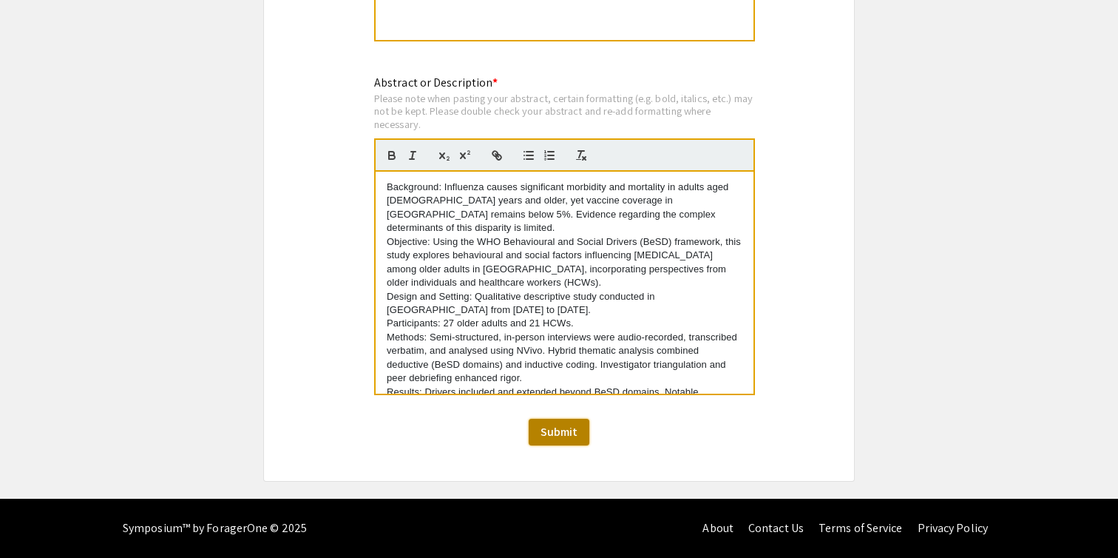
click at [555, 428] on span "Submit" at bounding box center [559, 432] width 37 height 16
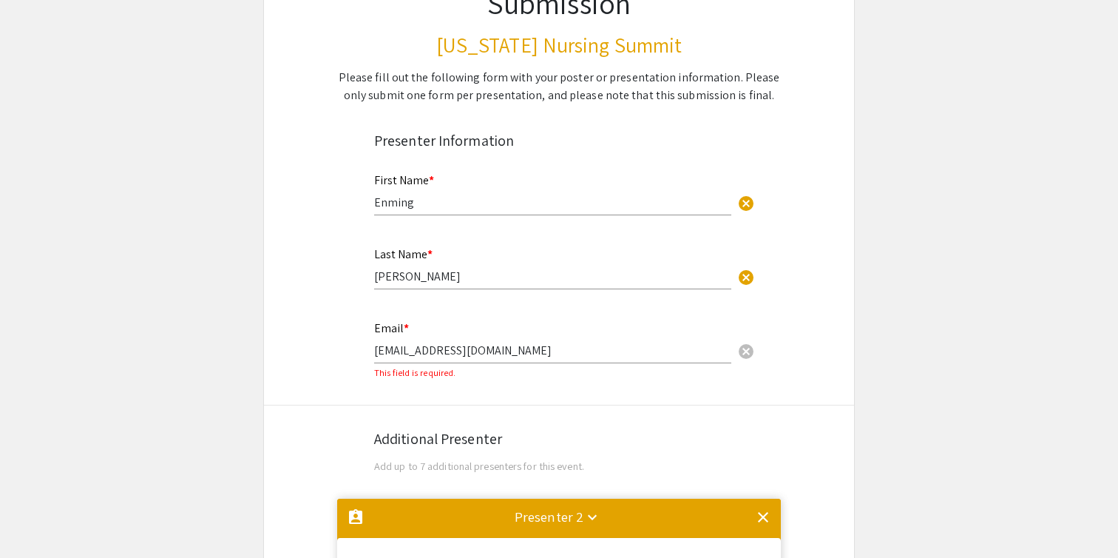
scroll to position [169, 0]
drag, startPoint x: 526, startPoint y: 351, endPoint x: 325, endPoint y: 338, distance: 201.6
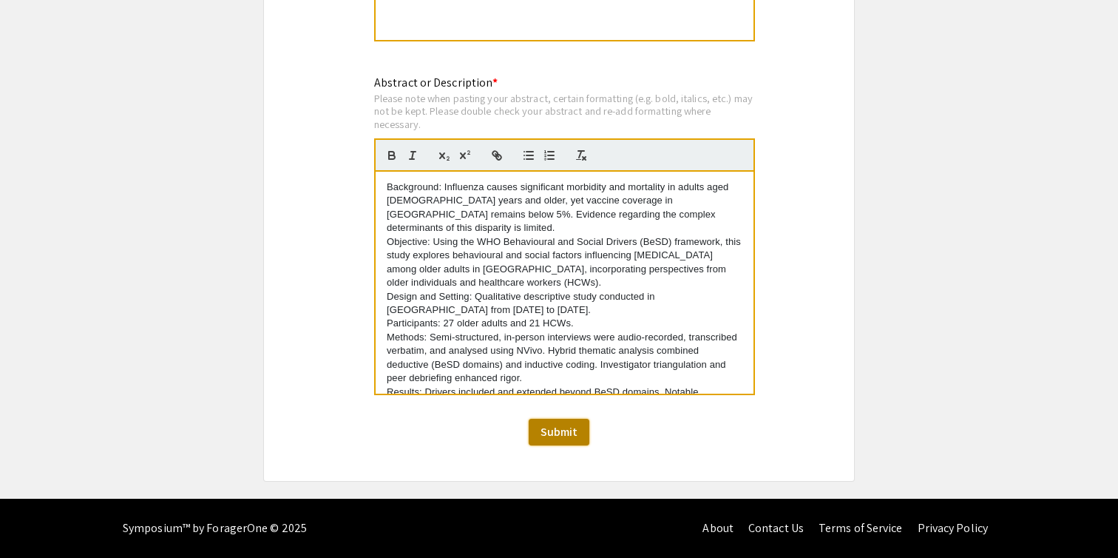
click at [557, 431] on span "Submit" at bounding box center [559, 432] width 37 height 16
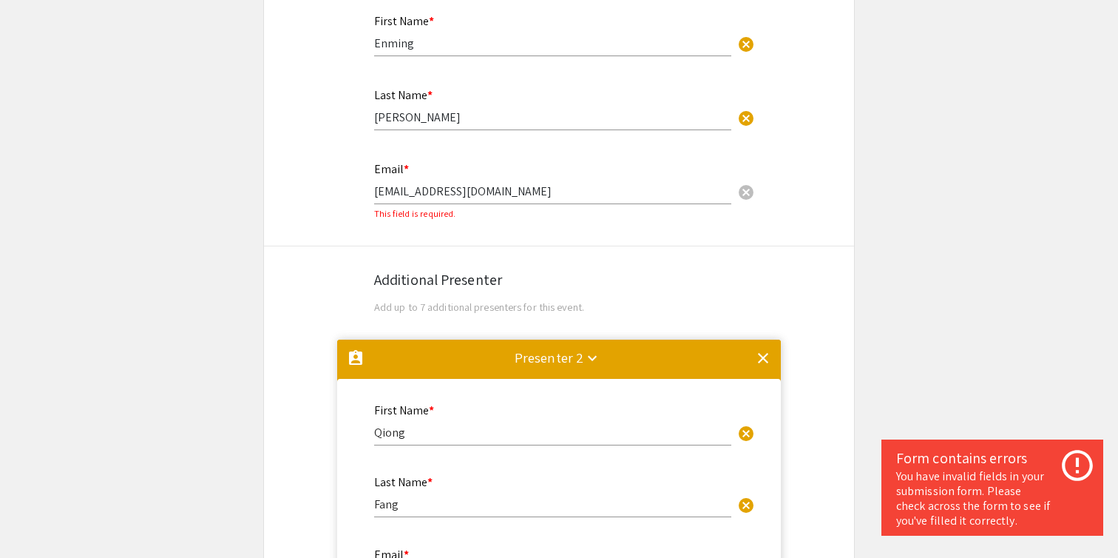
scroll to position [0, 0]
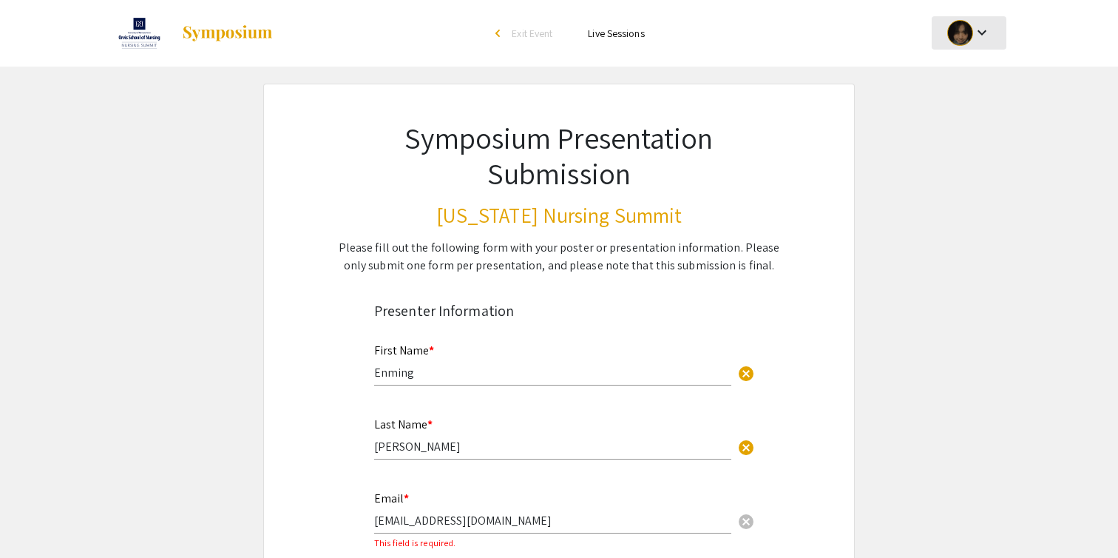
click at [982, 31] on mat-icon "keyboard_arrow_down" at bounding box center [982, 33] width 18 height 18
click at [642, 281] on div at bounding box center [559, 279] width 1118 height 558
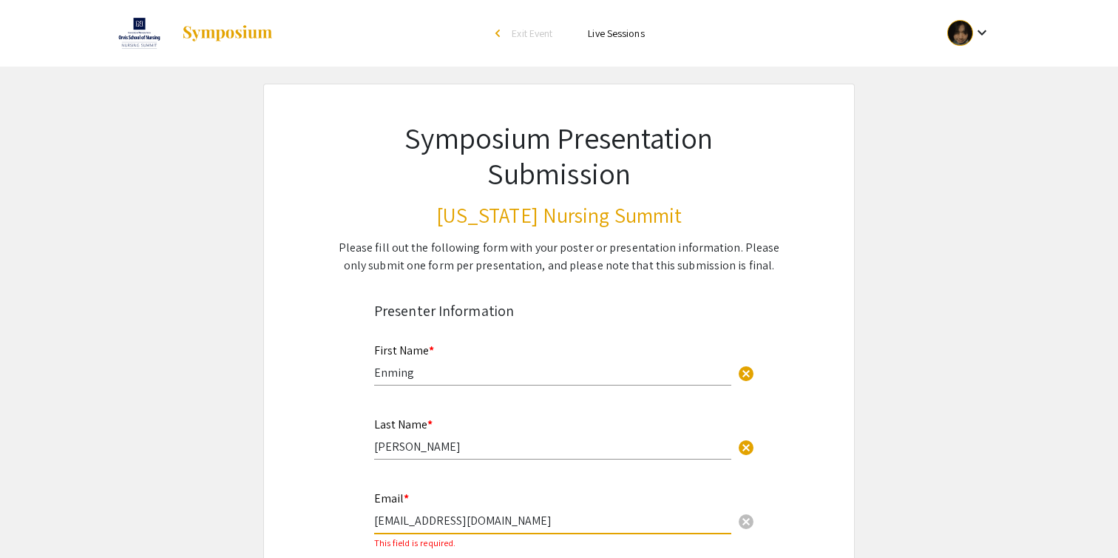
drag, startPoint x: 533, startPoint y: 517, endPoint x: 335, endPoint y: 511, distance: 198.3
type input "zhangenming@sjtu.edu.cn"
click at [490, 483] on div "Email * zhangenming@sjtu.edu.cn cancel" at bounding box center [552, 505] width 357 height 56
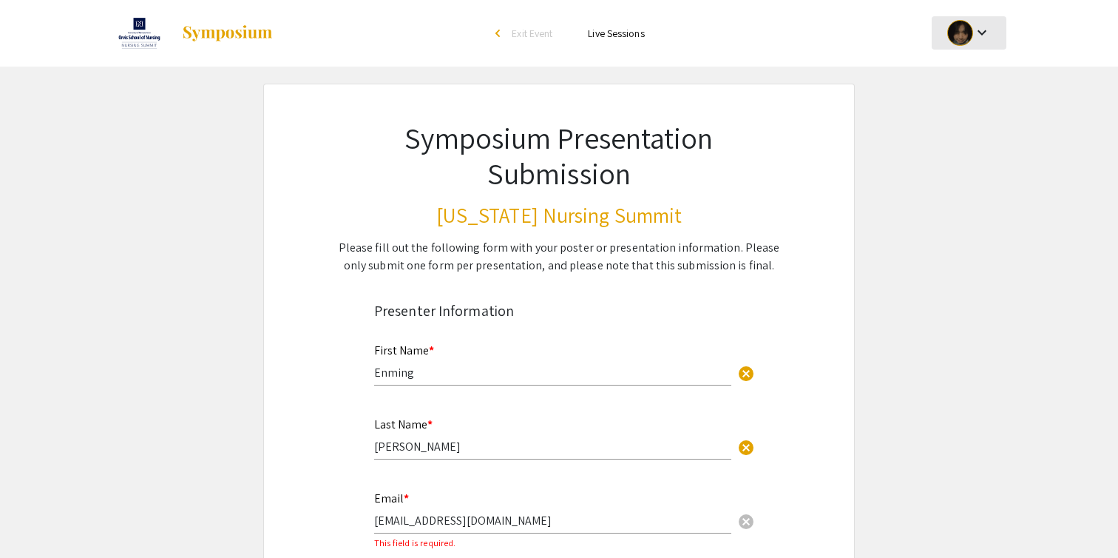
click at [969, 32] on div at bounding box center [961, 33] width 26 height 26
click at [965, 74] on button "My Account" at bounding box center [977, 73] width 91 height 36
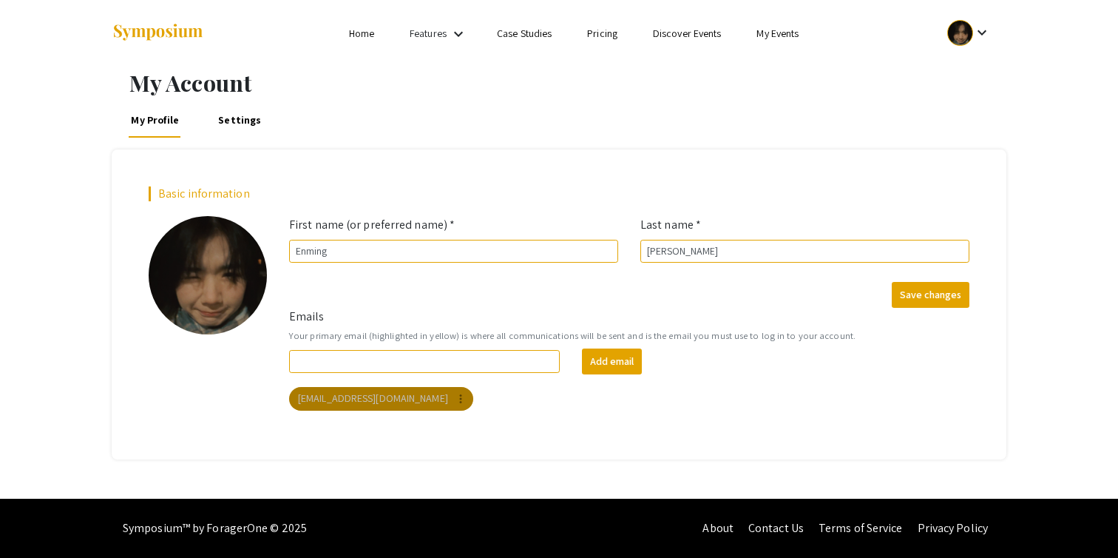
click at [454, 399] on mat-icon "more_vert" at bounding box center [460, 398] width 13 height 13
click at [469, 388] on div at bounding box center [559, 279] width 1118 height 558
click at [780, 41] on li "My Events" at bounding box center [778, 33] width 78 height 18
click at [774, 37] on link "My Events" at bounding box center [778, 33] width 42 height 13
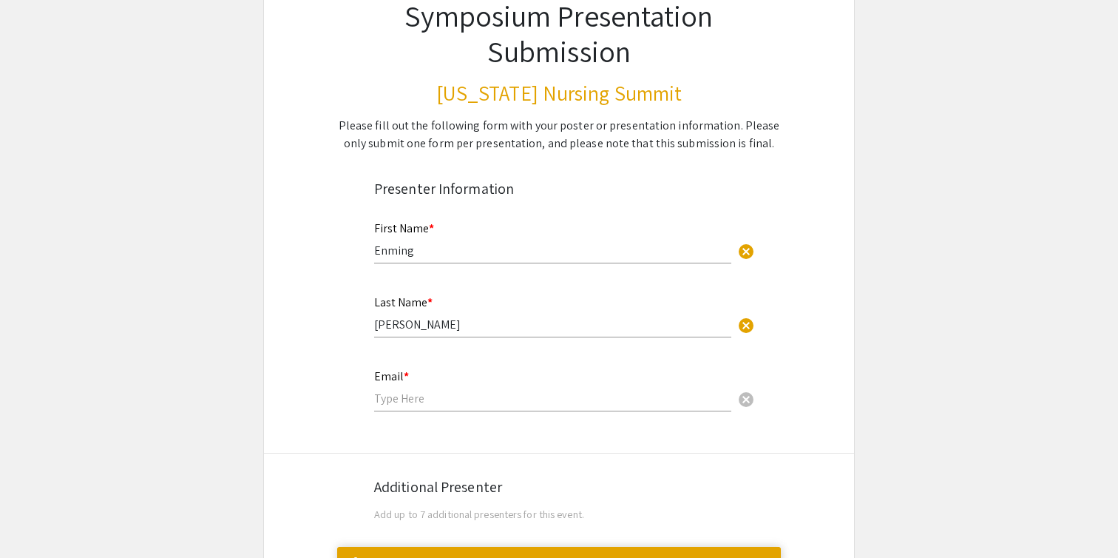
scroll to position [151, 0]
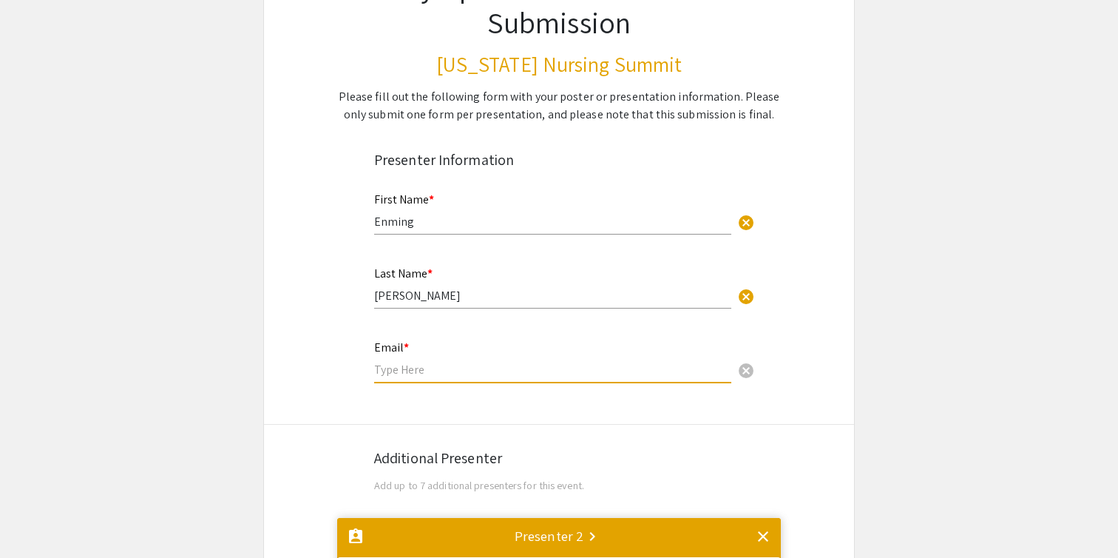
click at [713, 373] on input "email" at bounding box center [552, 370] width 357 height 16
click at [706, 371] on input "email" at bounding box center [552, 370] width 357 height 16
type input "zhangenming@sjtu.edu.cn"
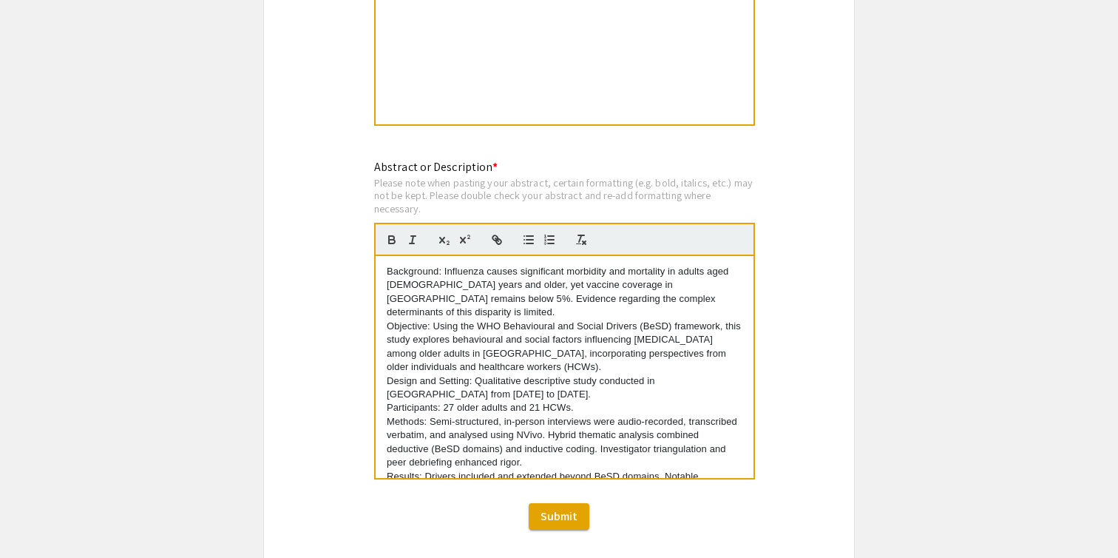
scroll to position [1338, 0]
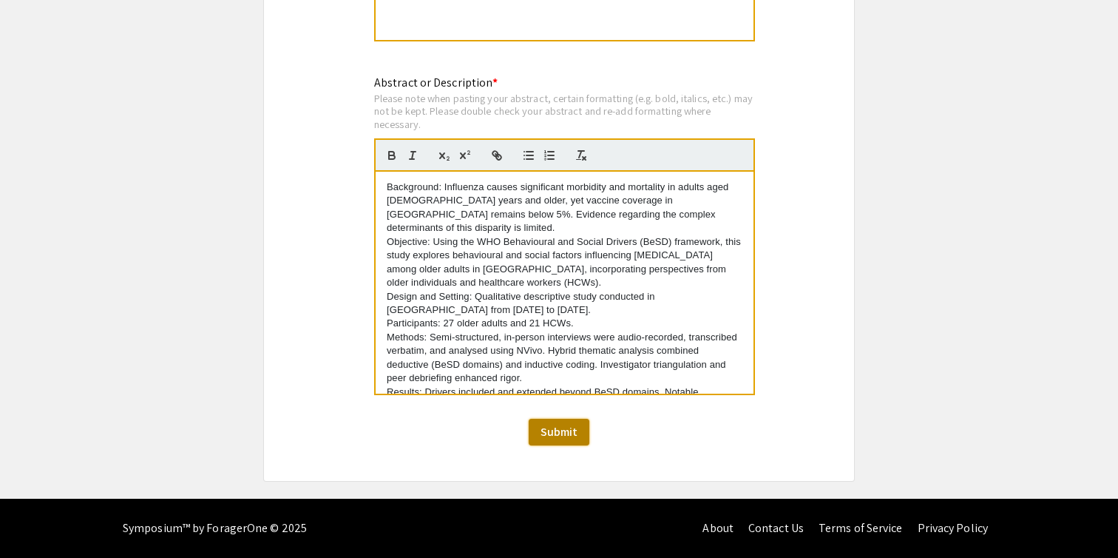
click at [567, 433] on span "Submit" at bounding box center [559, 432] width 37 height 16
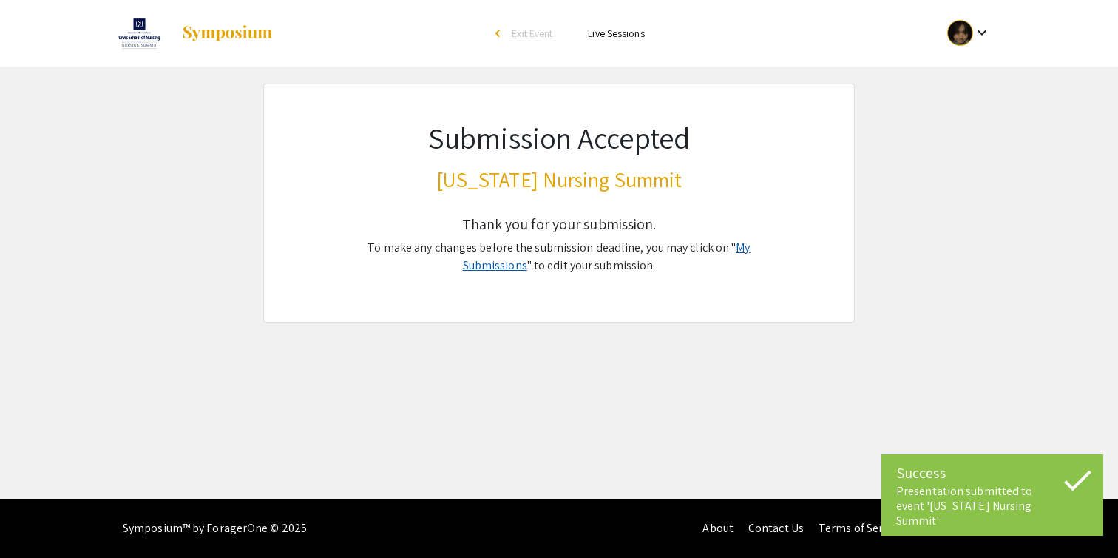
click at [732, 252] on link "My Submissions" at bounding box center [607, 256] width 288 height 33
